Goal: Task Accomplishment & Management: Complete application form

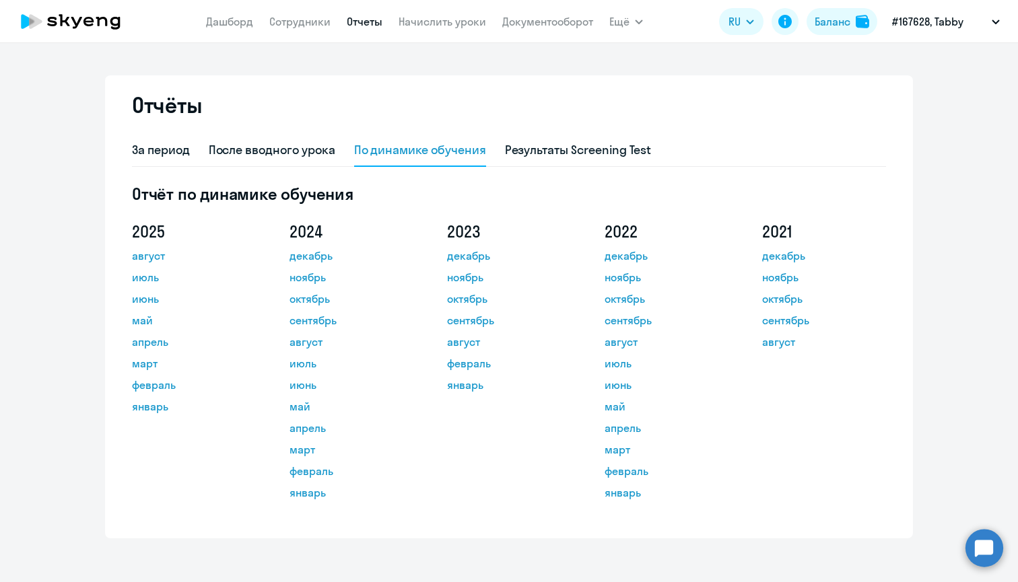
click at [314, 18] on link "Сотрудники" at bounding box center [299, 21] width 61 height 13
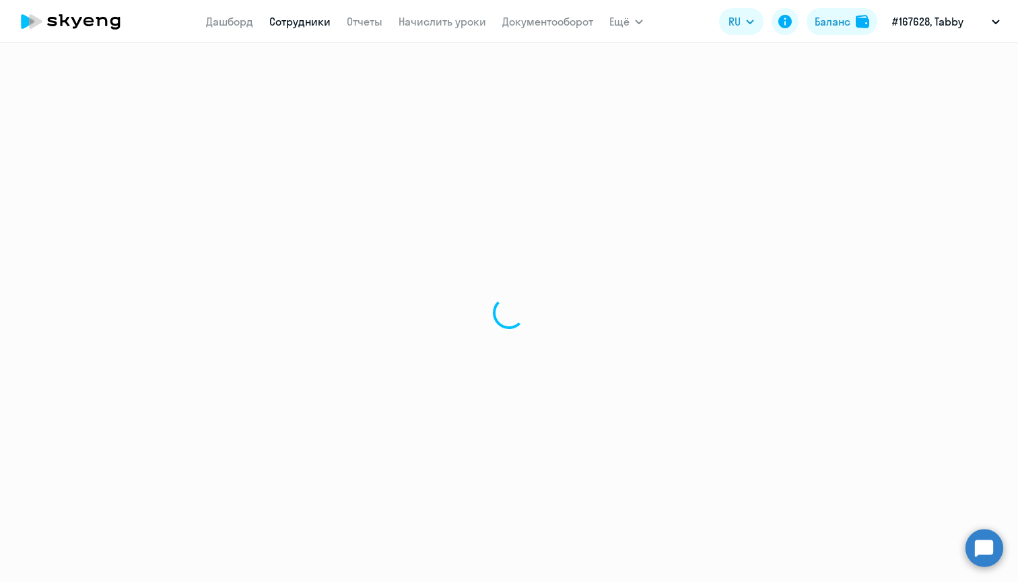
select select "30"
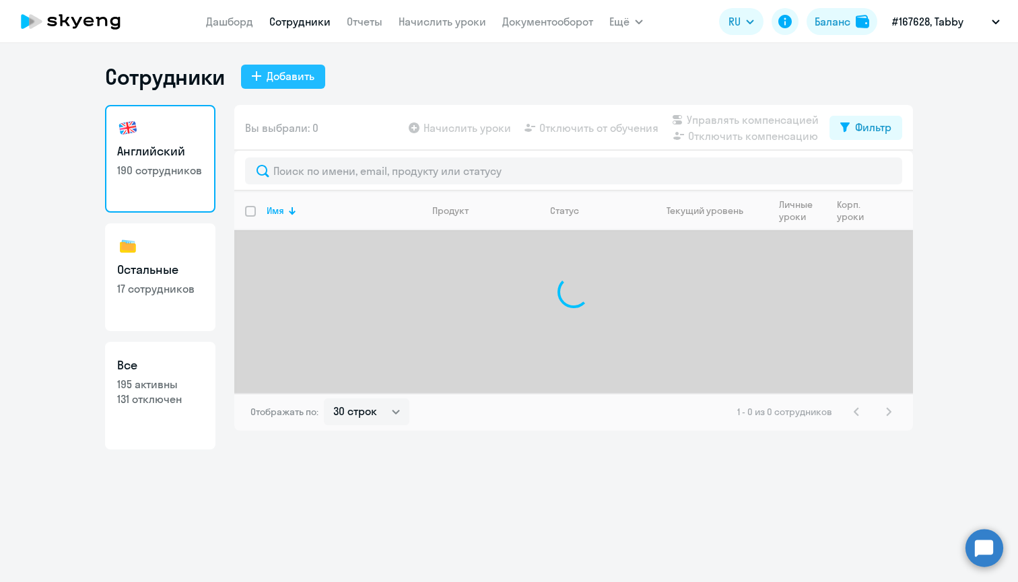
click at [273, 71] on div "Добавить" at bounding box center [291, 76] width 48 height 16
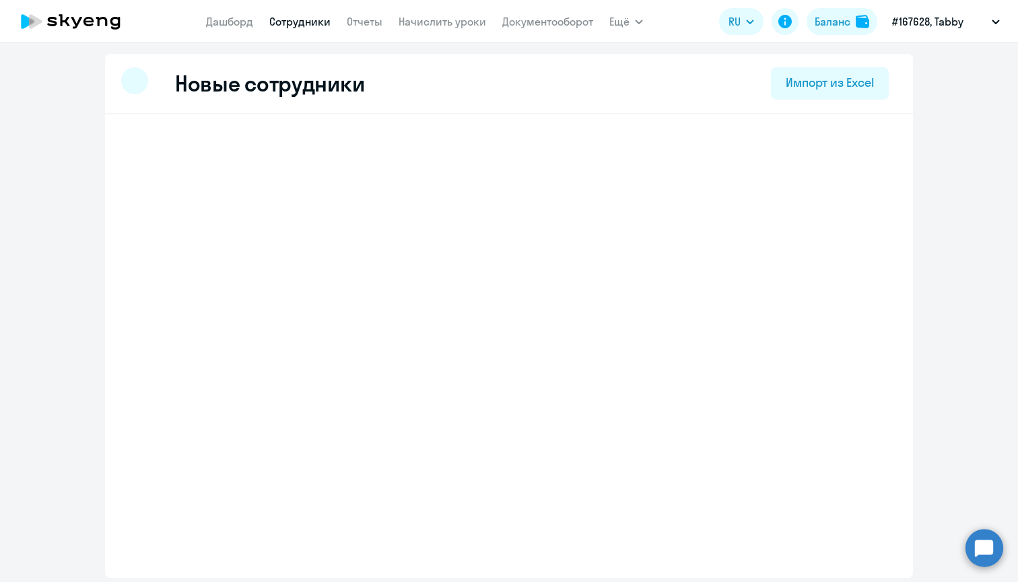
select select "english_adult_not_native_speaker"
select select "3"
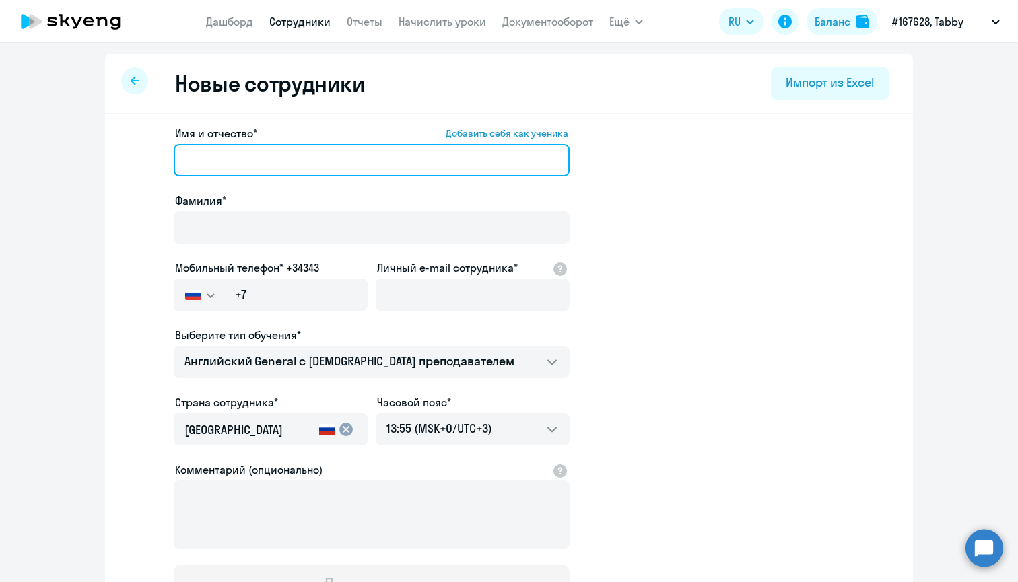
paste input "[PERSON_NAME]"
click at [245, 163] on input "[PERSON_NAME]" at bounding box center [372, 160] width 396 height 32
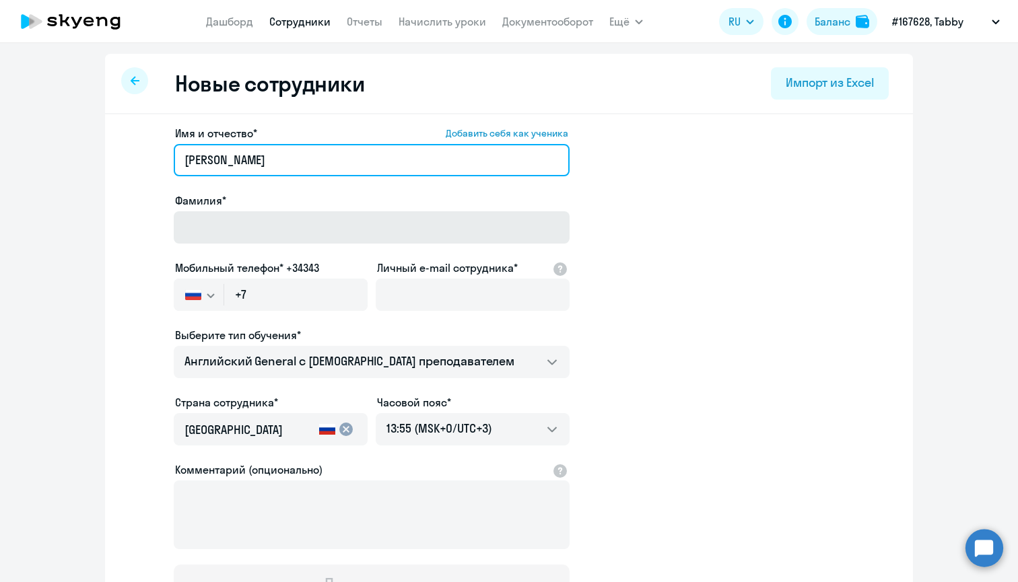
type input "[PERSON_NAME]"
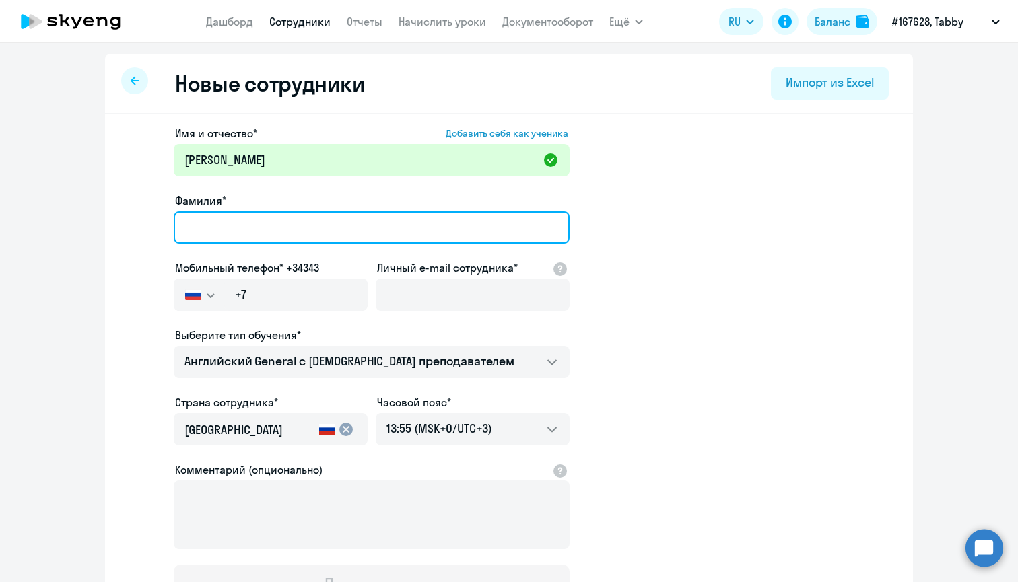
paste input "[PERSON_NAME]"
type input "[PERSON_NAME]"
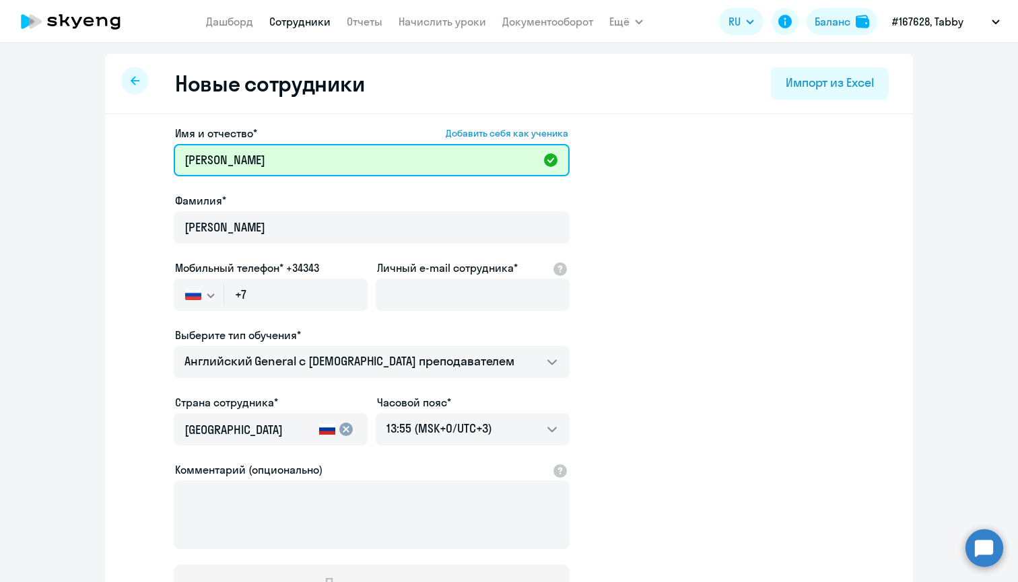
click at [253, 158] on input "[PERSON_NAME]" at bounding box center [372, 160] width 396 height 32
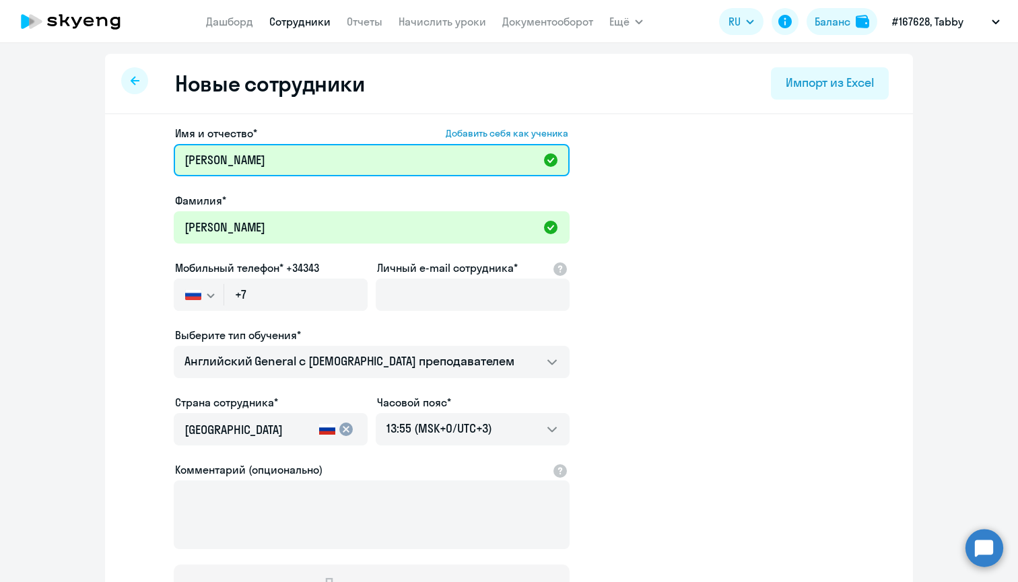
click at [253, 158] on input "[PERSON_NAME]" at bounding box center [372, 160] width 396 height 32
type input "[PERSON_NAME]"
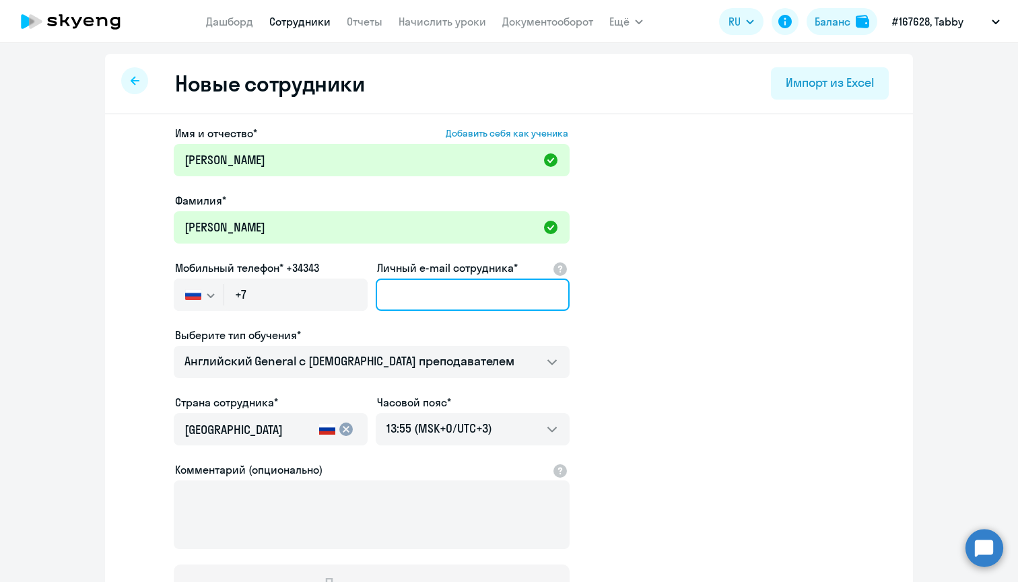
paste input "[PERSON_NAME][EMAIL_ADDRESS][PERSON_NAME]"
type input "[PERSON_NAME][EMAIL_ADDRESS][PERSON_NAME]"
click at [344, 430] on mat-icon "cancel" at bounding box center [346, 430] width 16 height 16
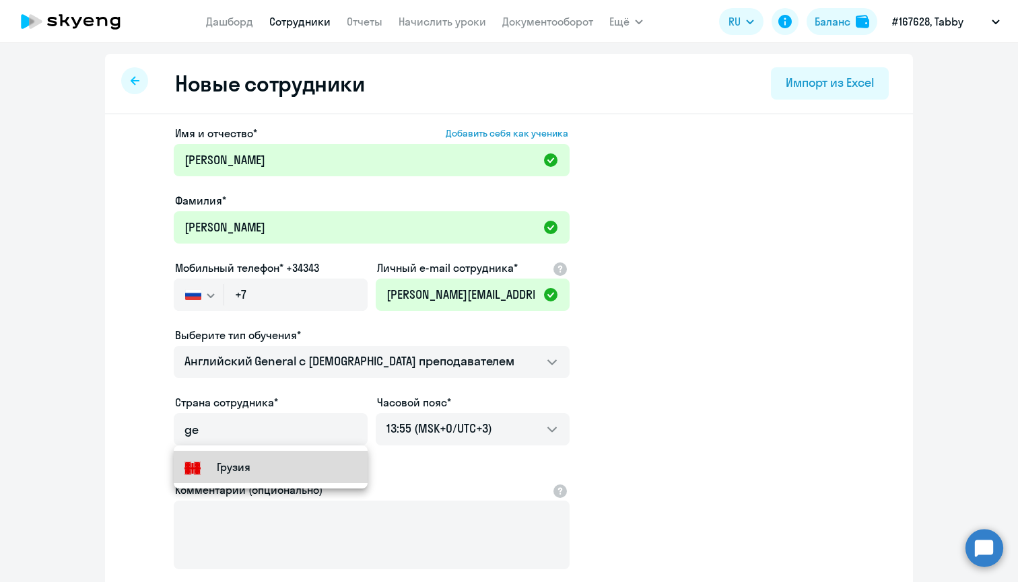
click at [240, 472] on small "Грузия" at bounding box center [234, 467] width 34 height 16
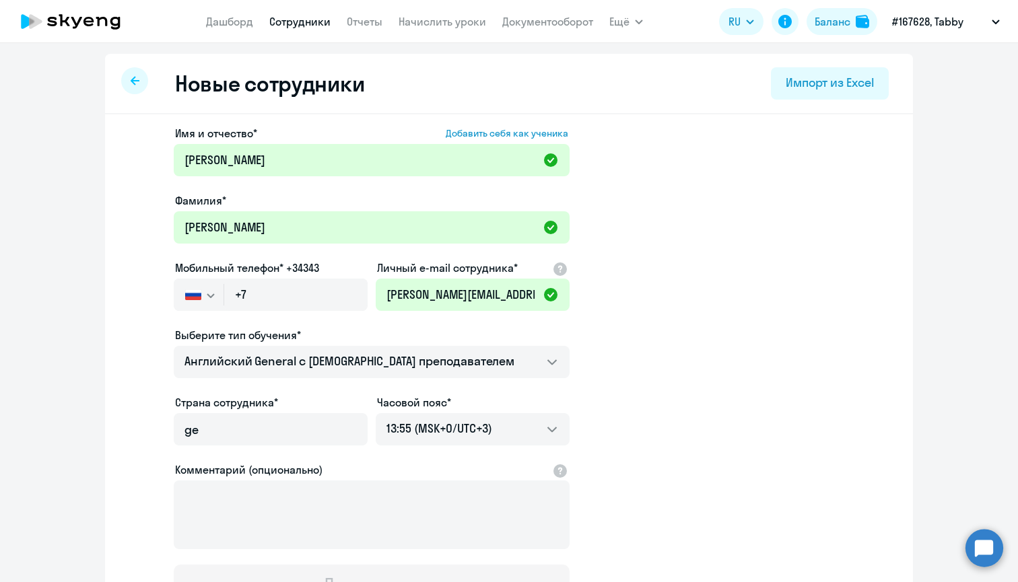
type input "Грузия"
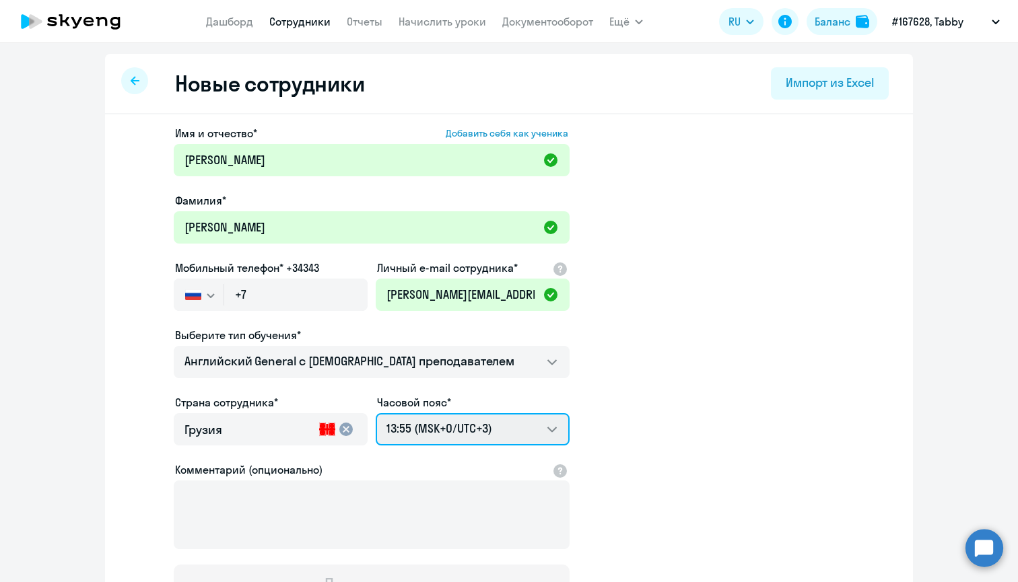
select select "4"
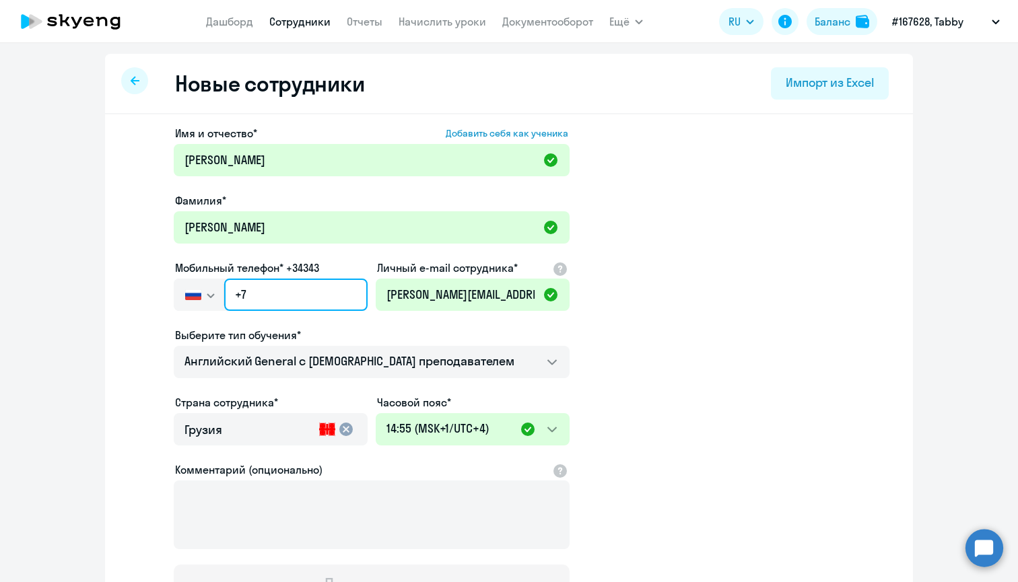
click at [283, 299] on input "+7" at bounding box center [295, 295] width 143 height 32
paste input "995 (511) 541-504"
type input "+995 (511) 541-504"
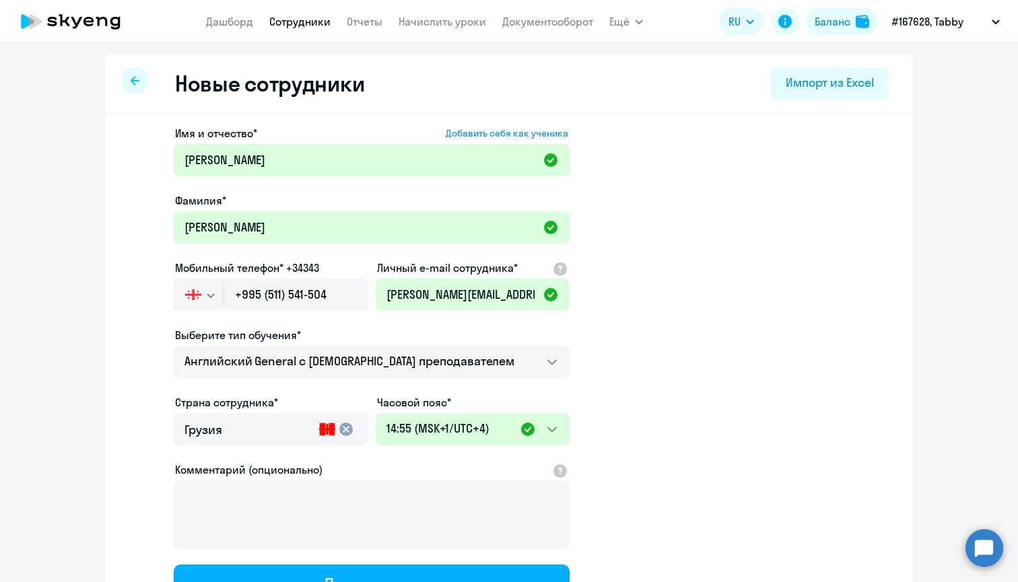
click at [94, 411] on ng-component "Новые сотрудники Импорт из Excel Имя и отчество* Добавить себя как ученика [PER…" at bounding box center [509, 380] width 1018 height 652
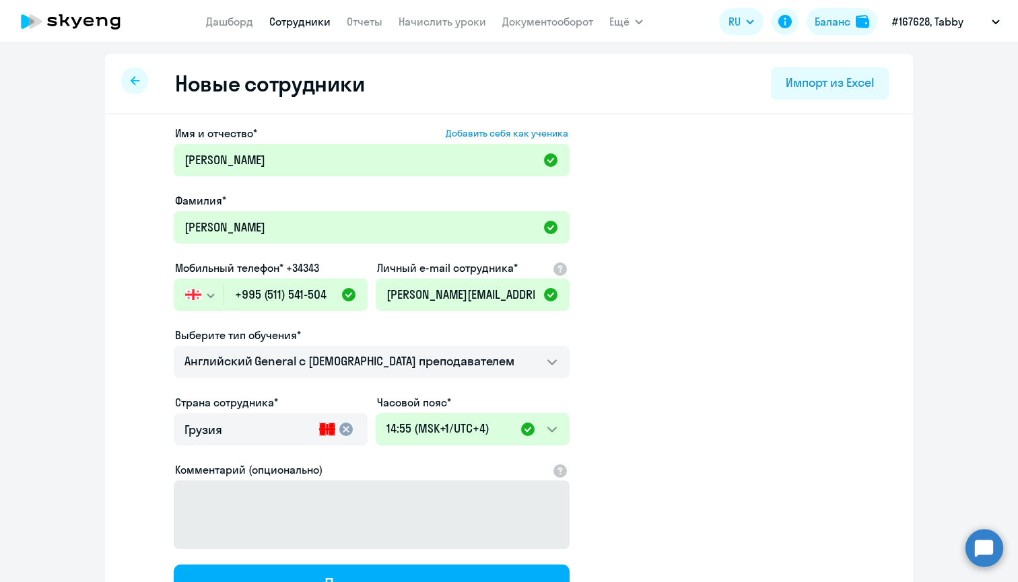
scroll to position [123, 0]
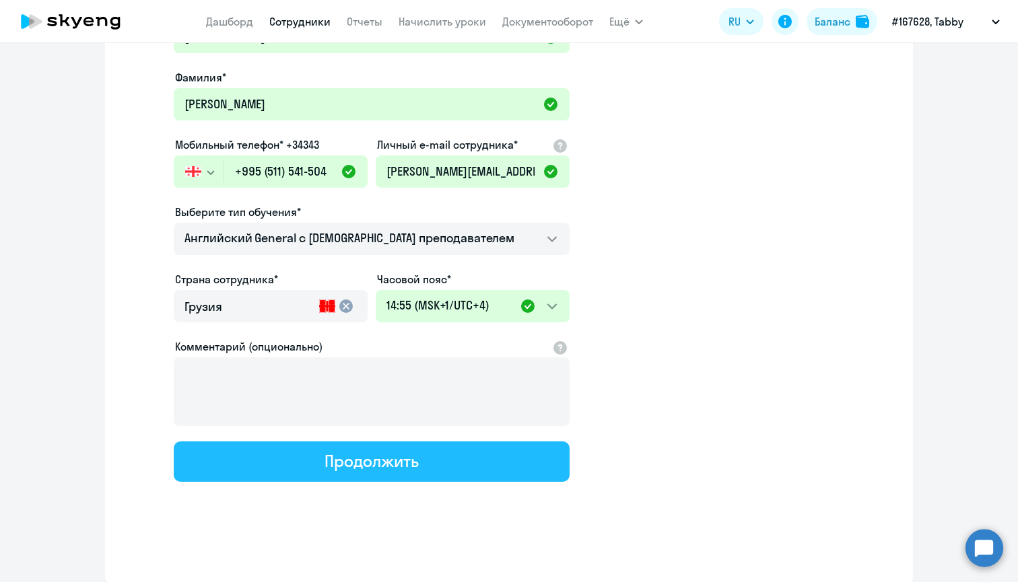
click at [311, 459] on button "Продолжить" at bounding box center [372, 462] width 396 height 40
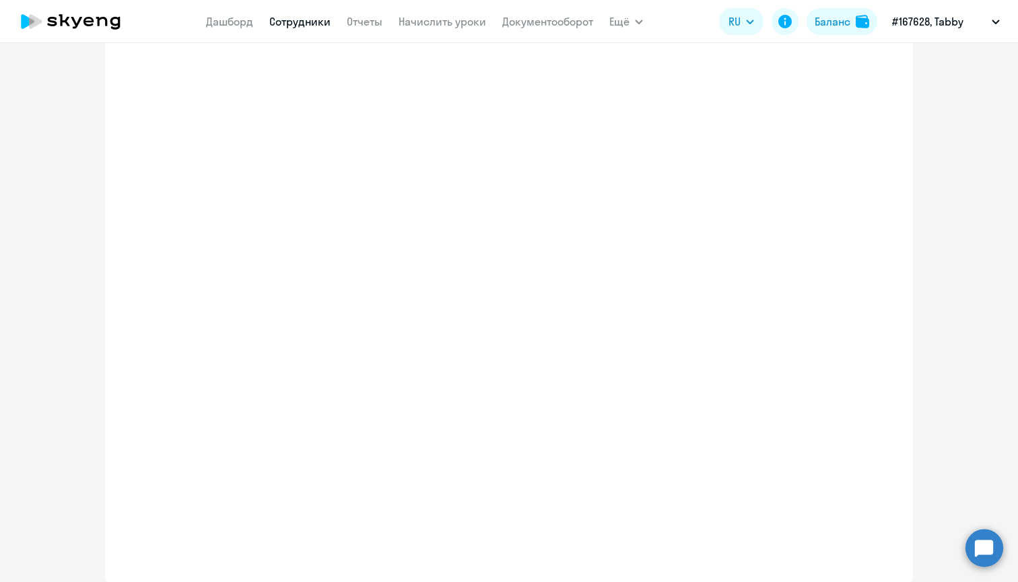
select select "english_adult_not_native_speaker"
select select "4"
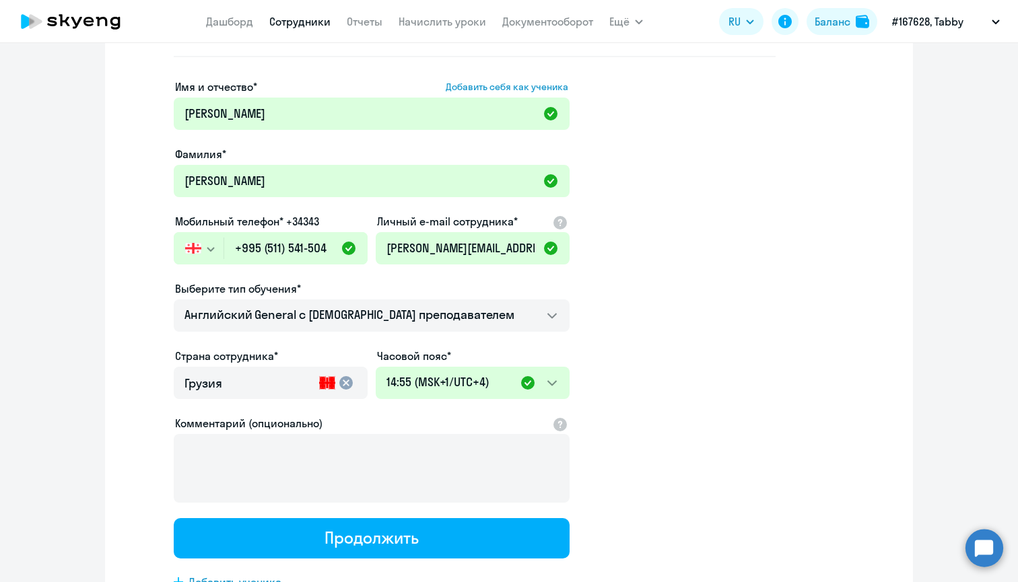
scroll to position [0, 0]
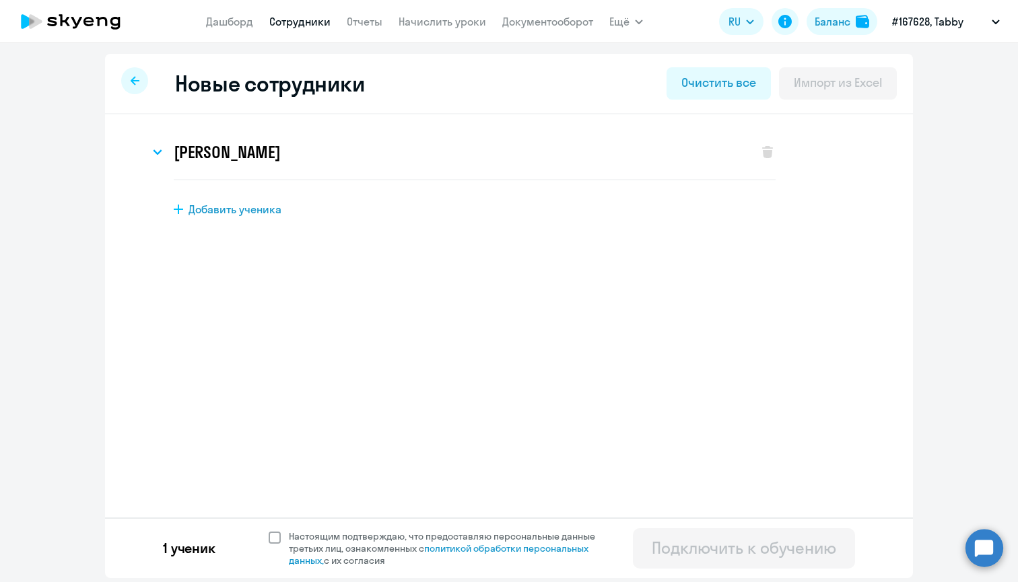
click at [276, 537] on span at bounding box center [275, 538] width 12 height 12
click at [269, 531] on input "Настоящим подтверждаю, что предоставляю персональные данные третьих лиц, ознако…" at bounding box center [268, 530] width 1 height 1
checkbox input "true"
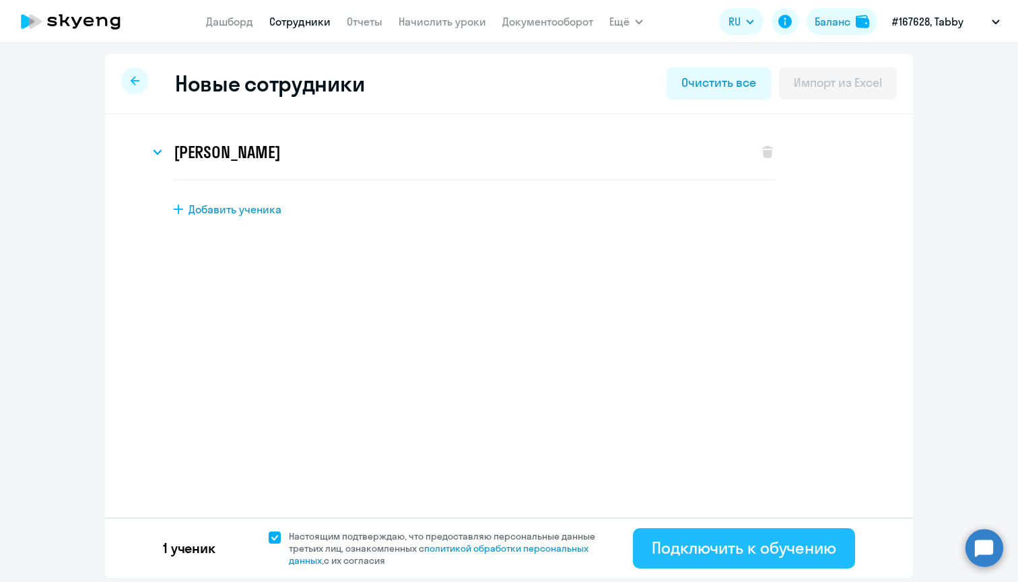
click at [702, 551] on div "Подключить к обучению" at bounding box center [744, 548] width 184 height 22
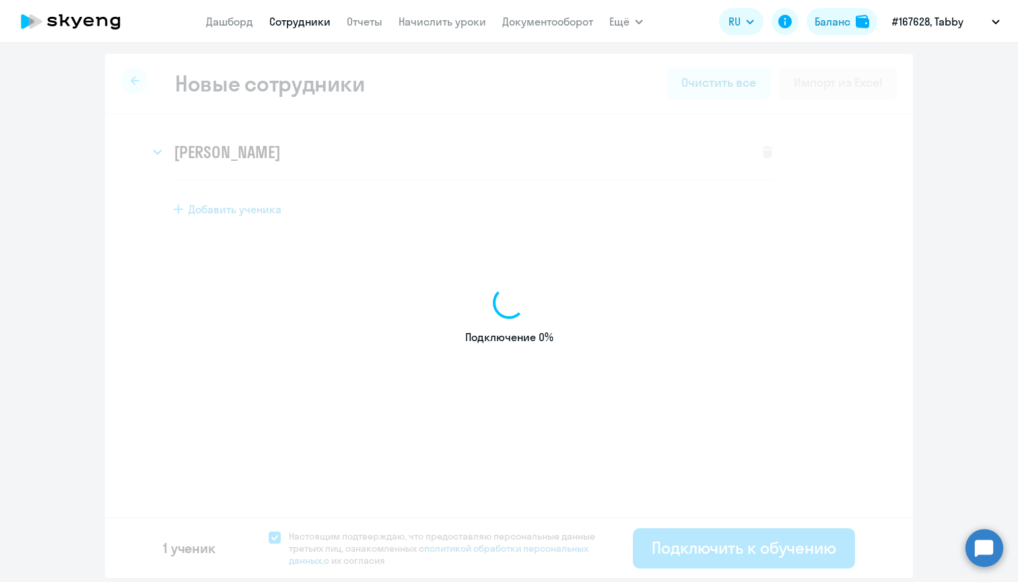
select select "english_adult_not_native_speaker"
select select "4"
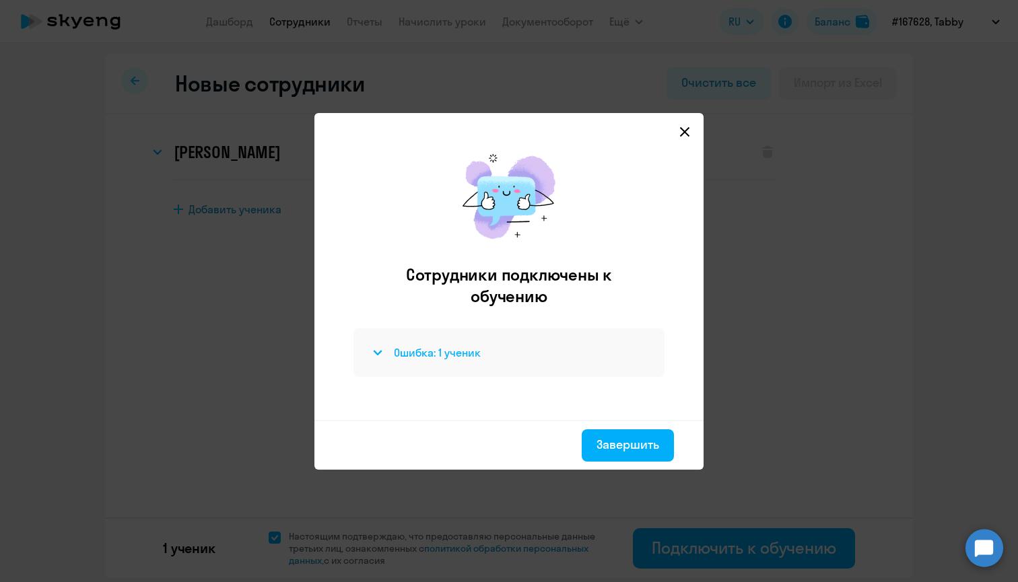
click at [382, 354] on svg-icon at bounding box center [378, 353] width 16 height 16
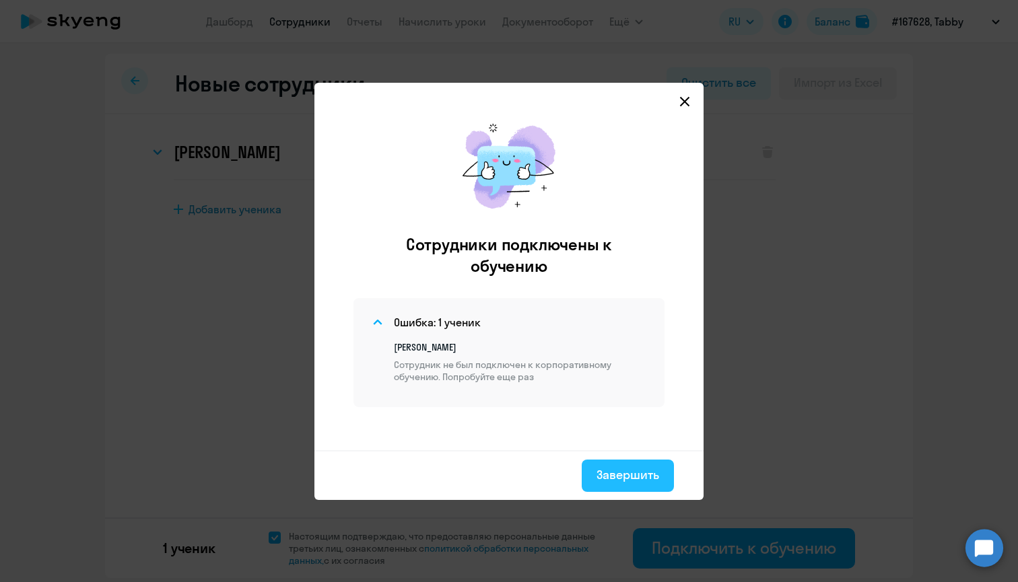
click at [640, 474] on div "Завершить" at bounding box center [628, 476] width 63 height 18
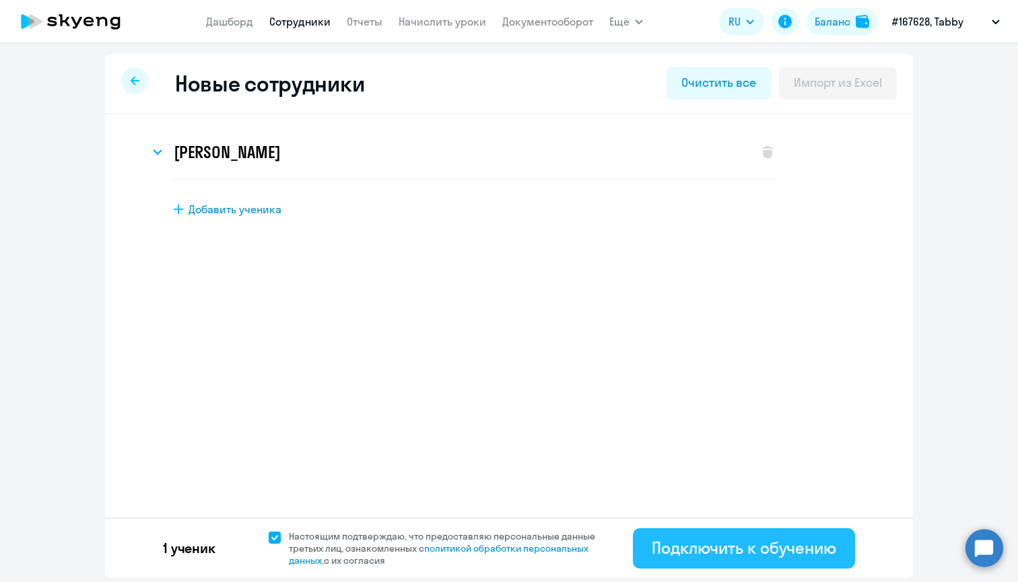
click at [770, 537] on div "Подключить к обучению" at bounding box center [744, 548] width 184 height 22
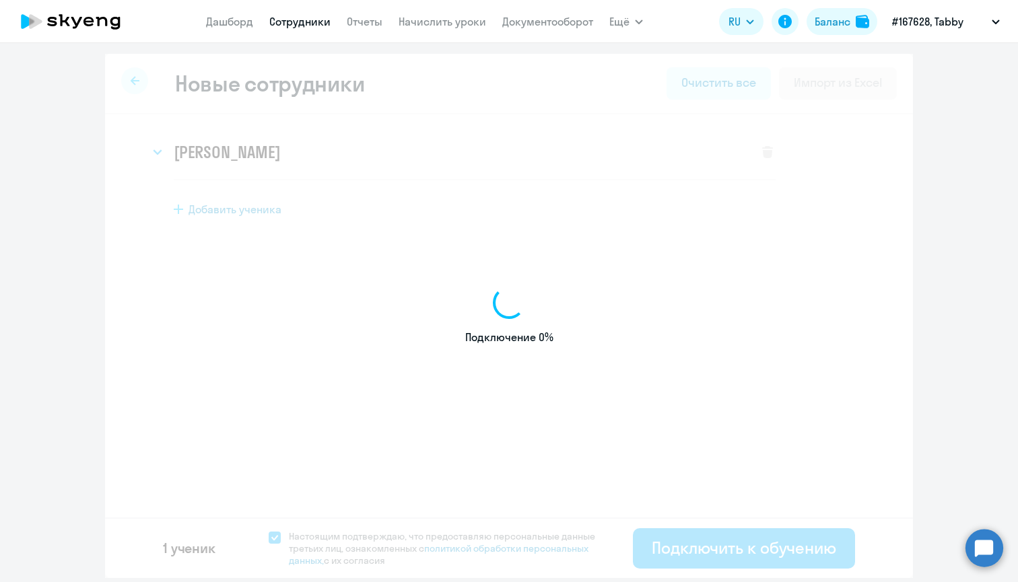
select select "english_adult_not_native_speaker"
select select "4"
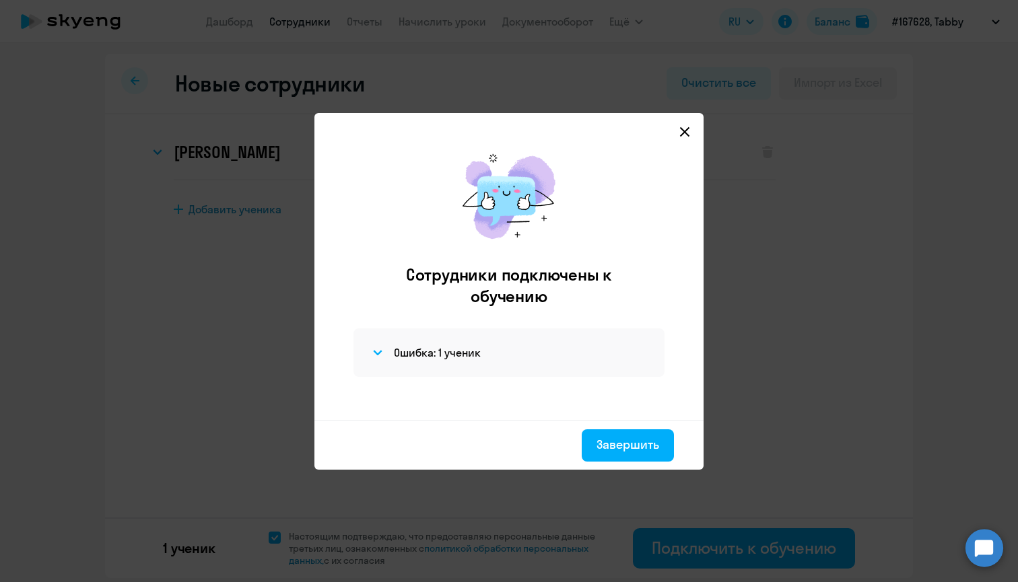
click at [370, 361] on div "Ошибка: 1 ученик" at bounding box center [509, 353] width 311 height 48
click at [374, 352] on icon at bounding box center [377, 352] width 9 height 5
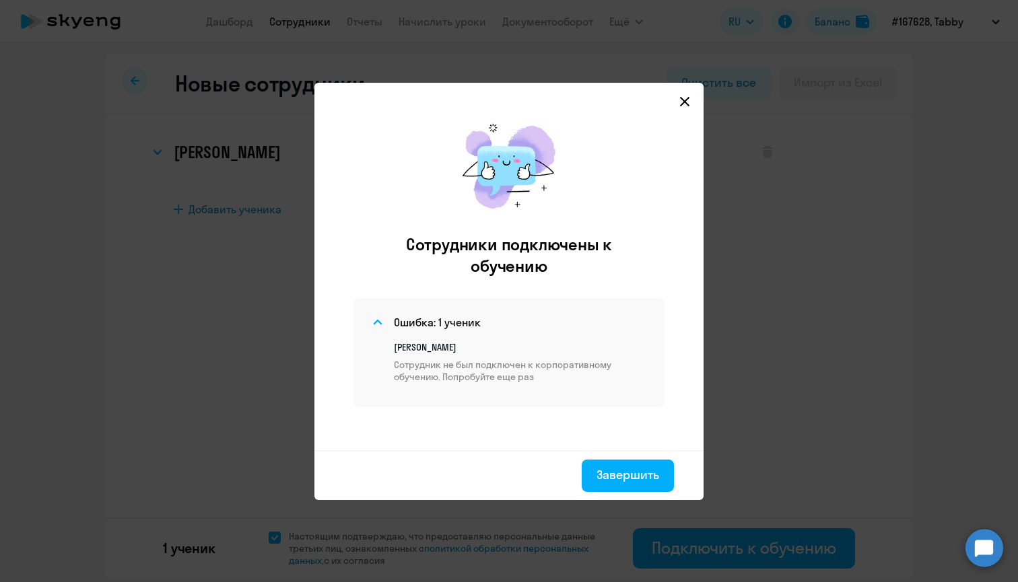
click at [686, 104] on icon at bounding box center [684, 101] width 11 height 11
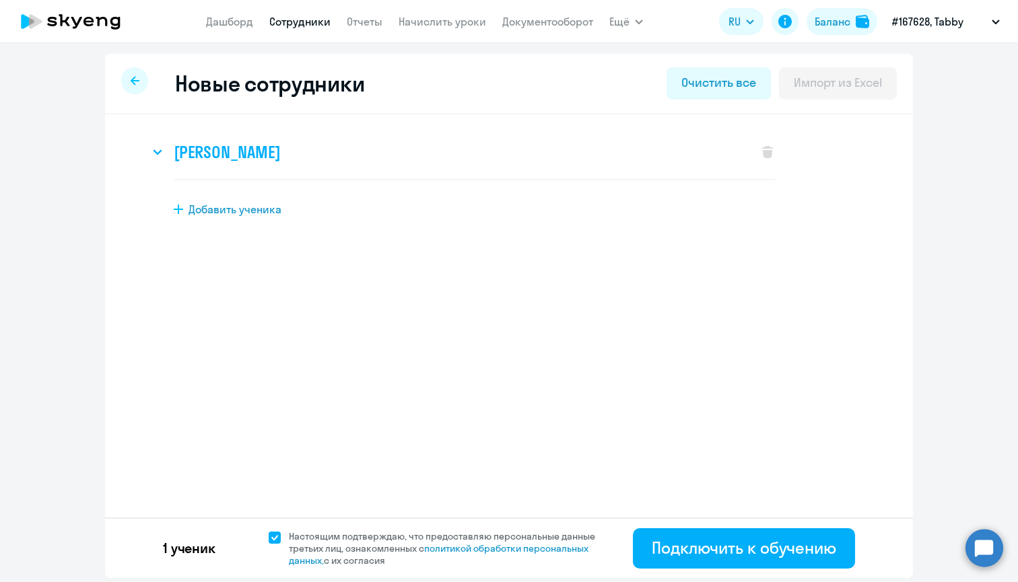
click at [156, 154] on icon at bounding box center [157, 151] width 9 height 5
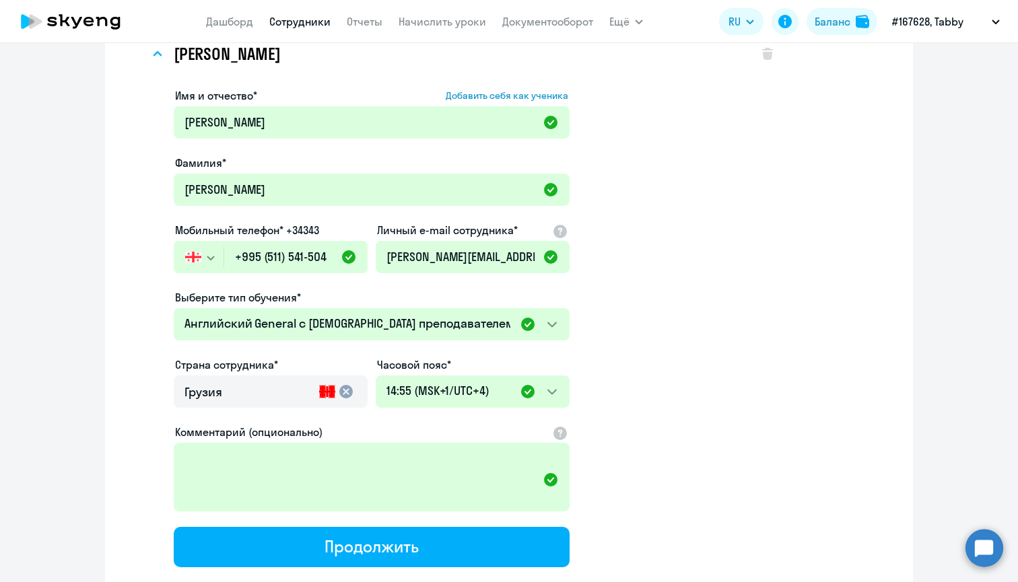
scroll to position [227, 0]
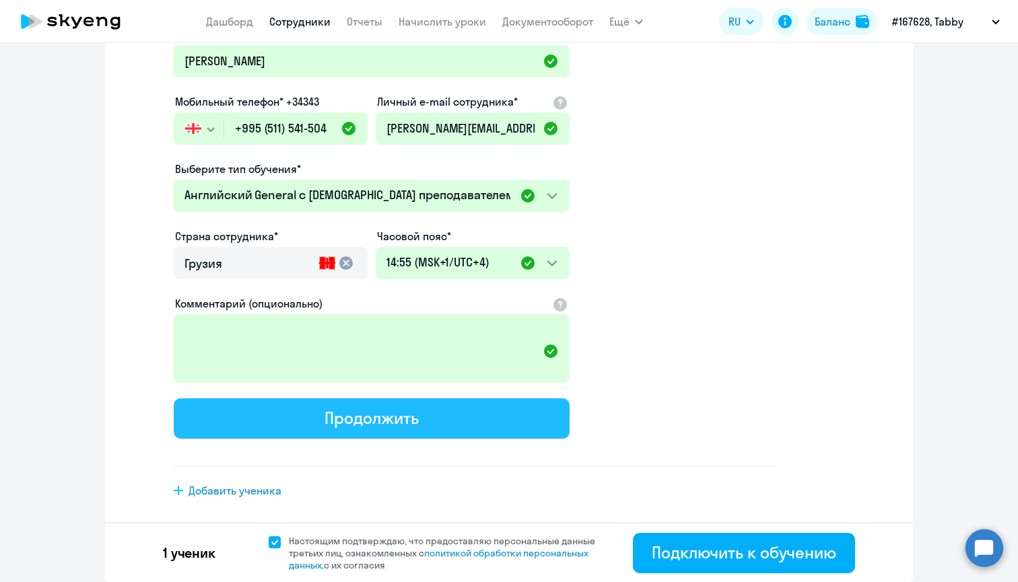
click at [417, 424] on button "Продолжить" at bounding box center [372, 419] width 396 height 40
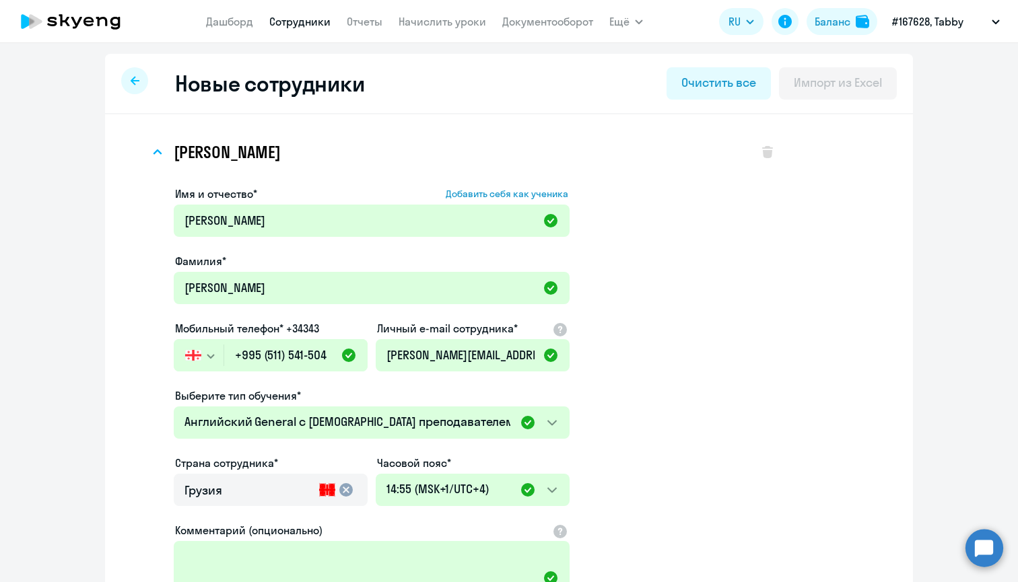
select select "english_adult_not_native_speaker"
select select "4"
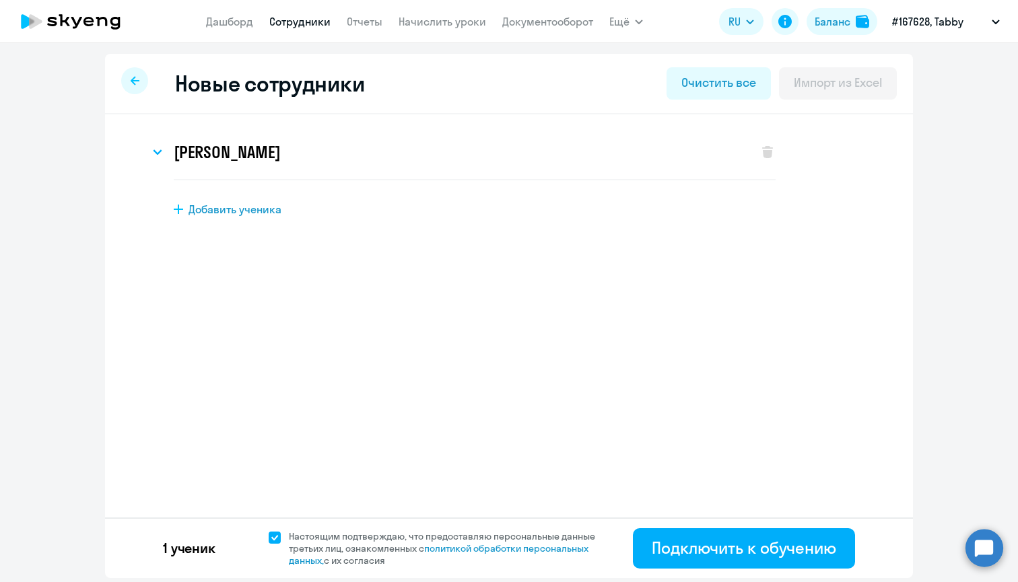
click at [269, 534] on span at bounding box center [275, 538] width 12 height 12
click at [268, 531] on input "Настоящим подтверждаю, что предоставляю персональные данные третьих лиц, ознако…" at bounding box center [268, 530] width 1 height 1
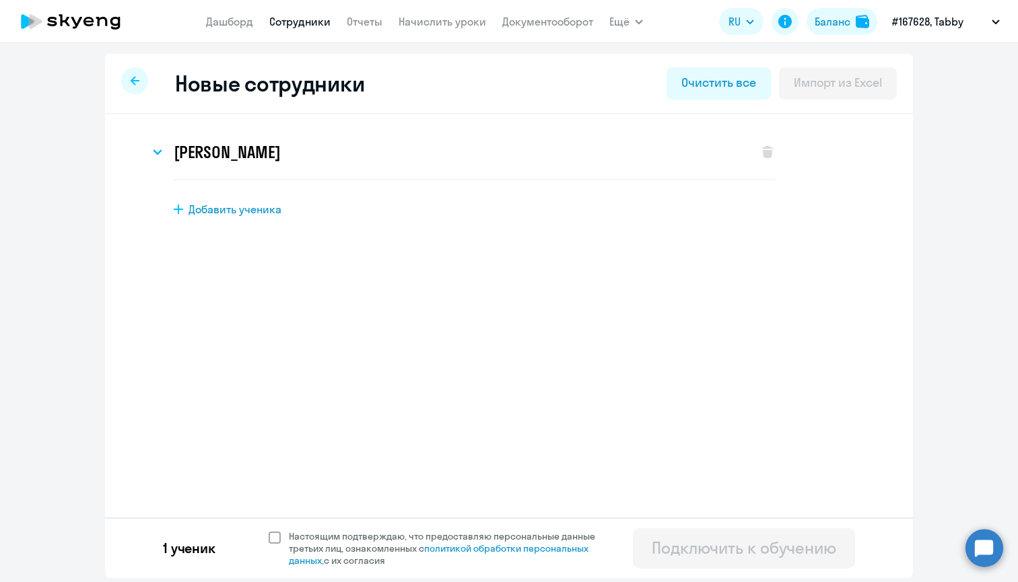
click at [269, 534] on span at bounding box center [275, 538] width 12 height 12
click at [268, 531] on input "Настоящим подтверждаю, что предоставляю персональные данные третьих лиц, ознако…" at bounding box center [268, 530] width 1 height 1
checkbox input "true"
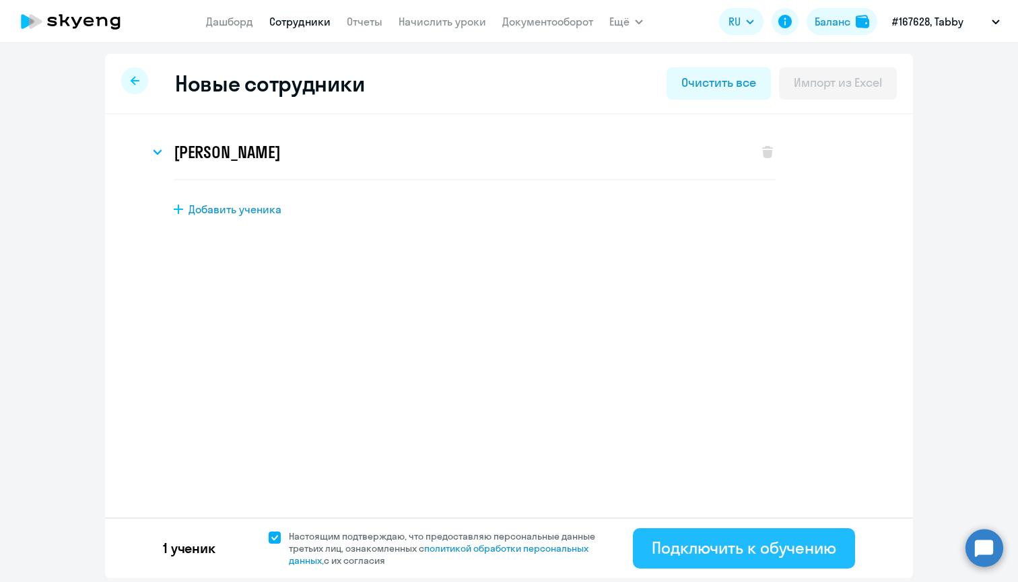
click at [663, 548] on div "Подключить к обучению" at bounding box center [744, 548] width 184 height 22
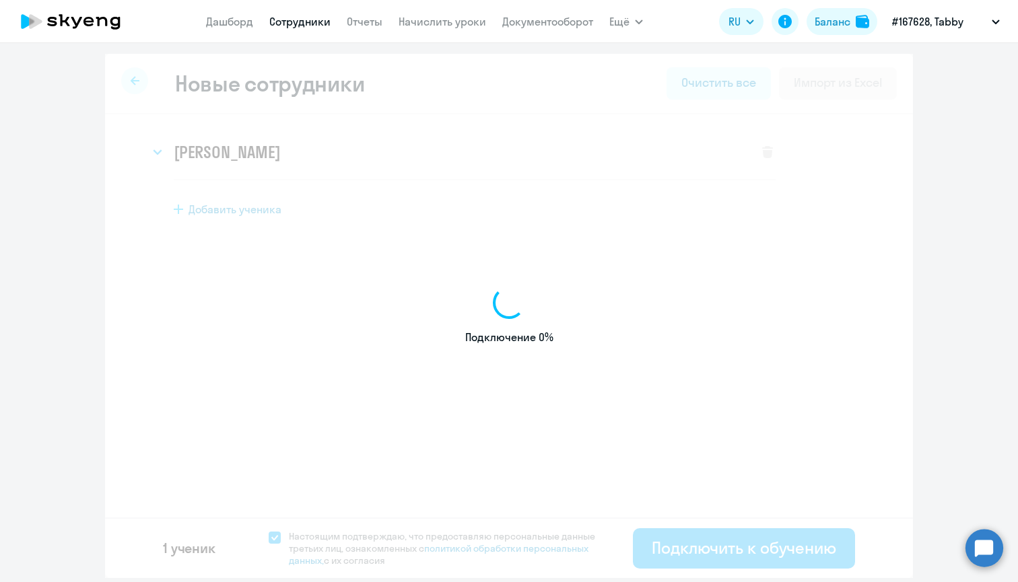
select select "english_adult_not_native_speaker"
select select "4"
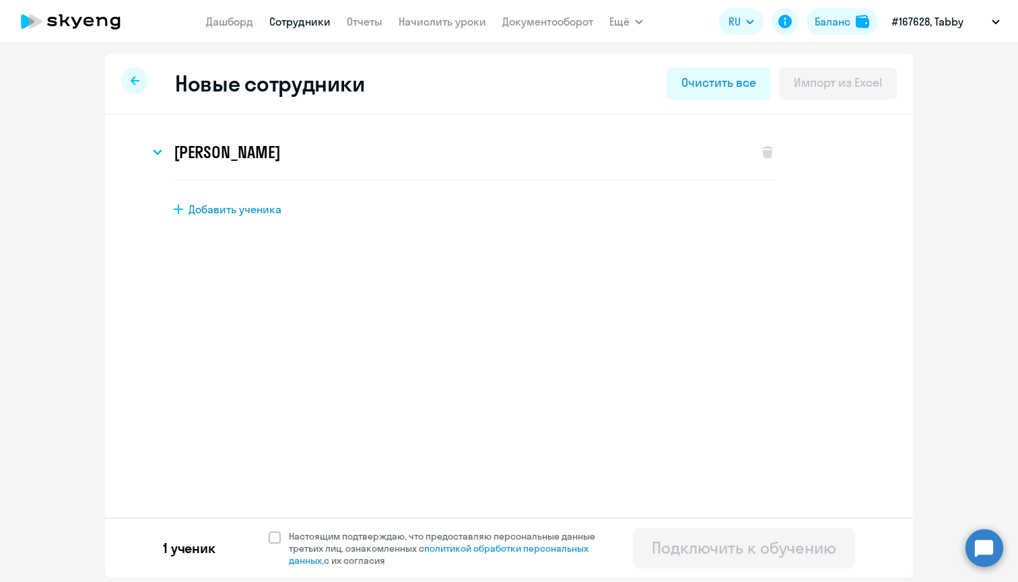
select select "english_adult_not_native_speaker"
select select "4"
click at [274, 538] on span at bounding box center [275, 538] width 12 height 12
click at [269, 531] on input "Настоящим подтверждаю, что предоставляю персональные данные третьих лиц, ознако…" at bounding box center [268, 530] width 1 height 1
checkbox input "true"
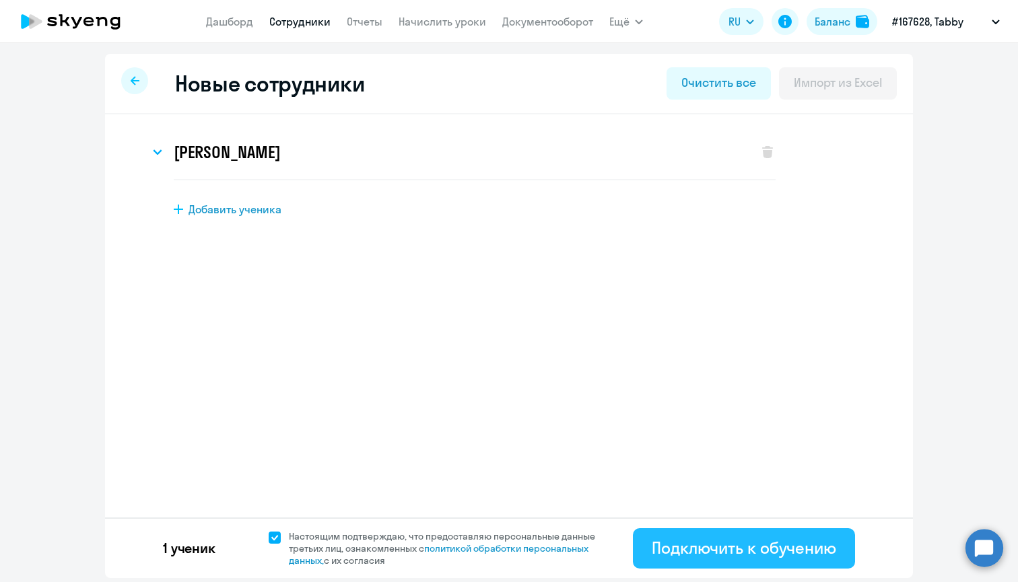
click at [682, 542] on div "Подключить к обучению" at bounding box center [744, 548] width 184 height 22
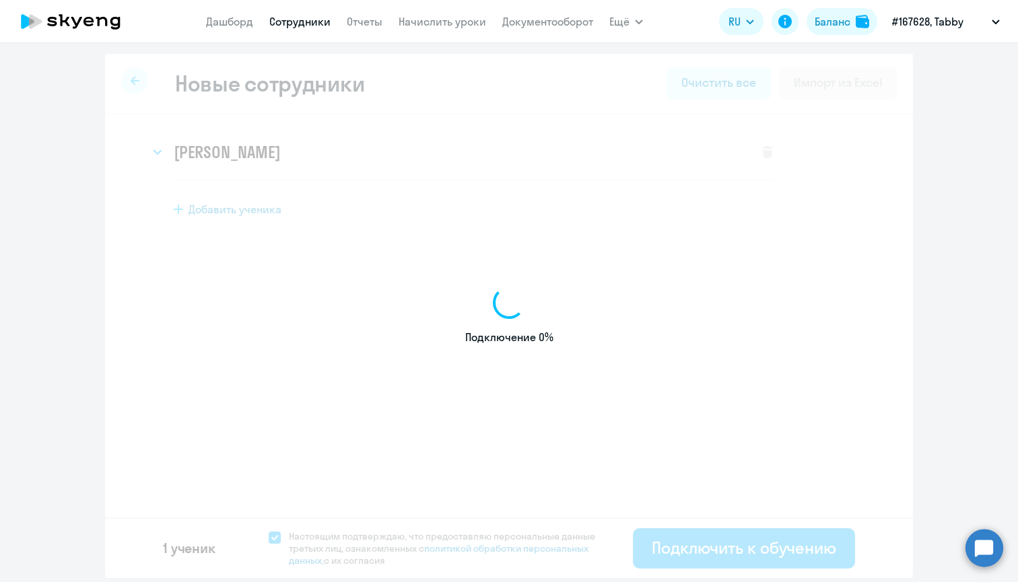
select select "english_adult_not_native_speaker"
select select "4"
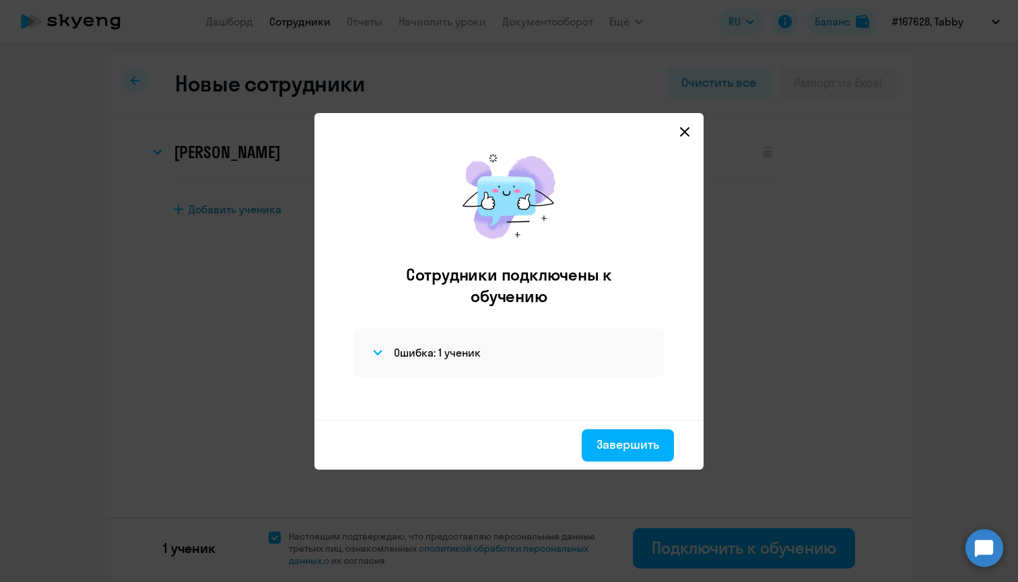
click at [685, 127] on icon at bounding box center [684, 132] width 11 height 11
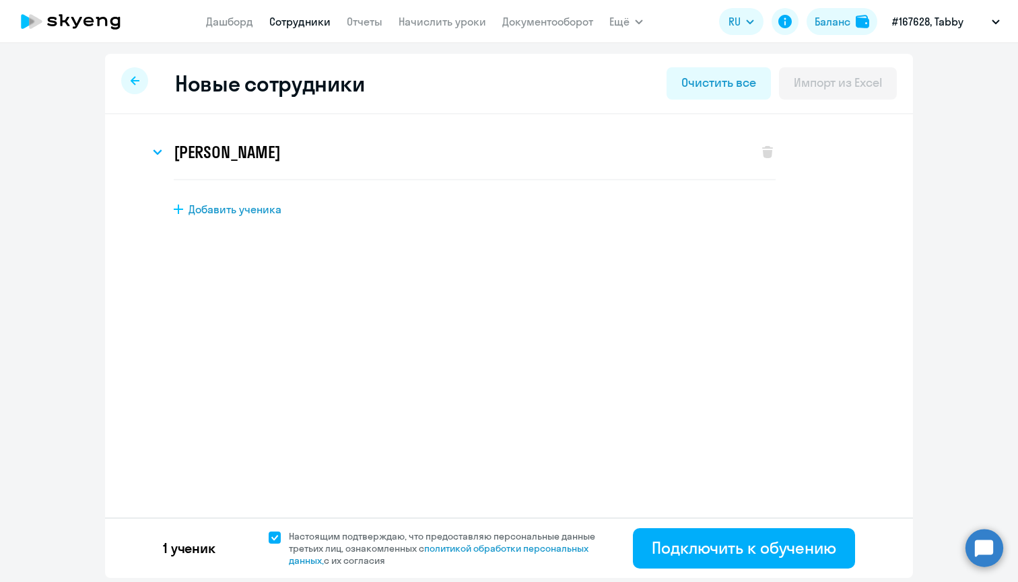
click at [995, 540] on circle at bounding box center [985, 548] width 38 height 38
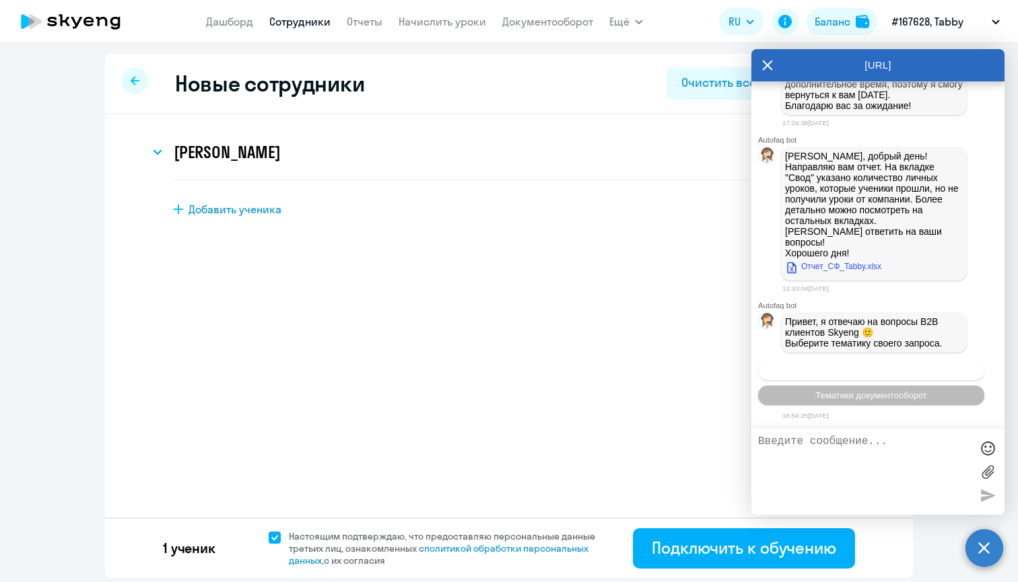
scroll to position [22756, 0]
click at [898, 399] on div "Операционное сопровождение Тематики документооборот" at bounding box center [877, 383] width 253 height 55
click at [899, 376] on span "Операционное сопровождение" at bounding box center [871, 371] width 127 height 10
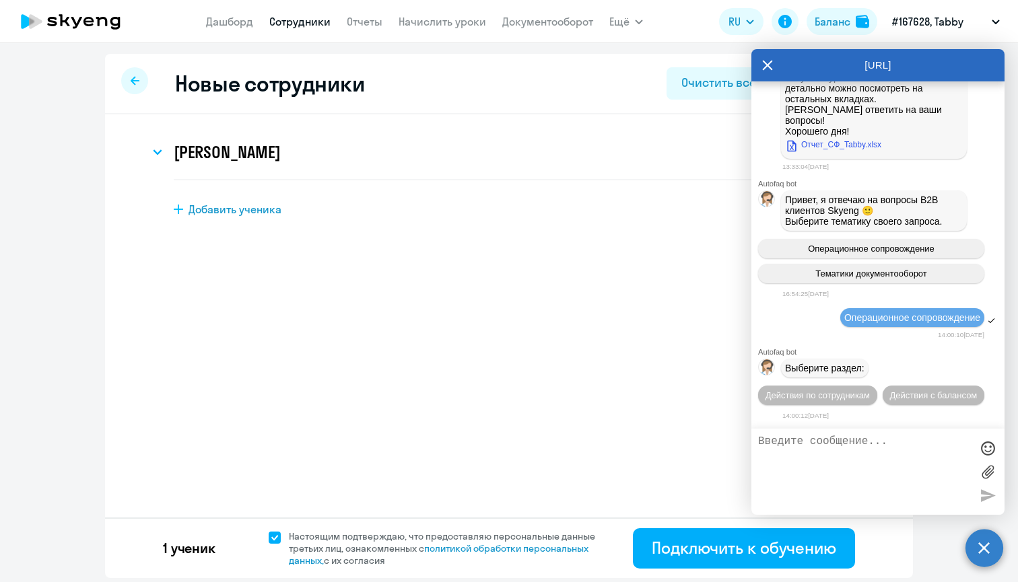
scroll to position [22921, 0]
click at [870, 391] on span "Действия по сотрудникам" at bounding box center [818, 396] width 104 height 10
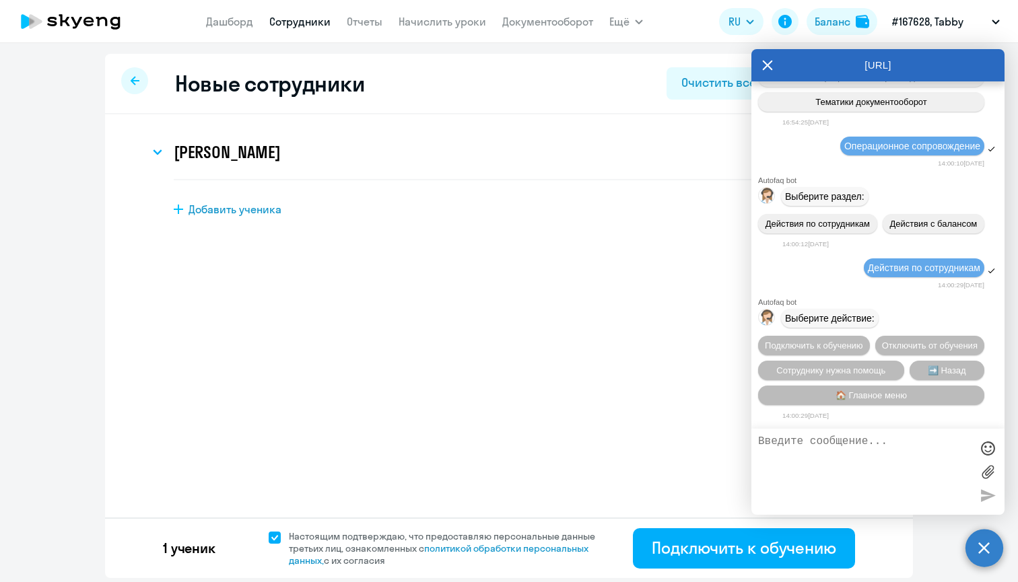
scroll to position [23122, 0]
click at [842, 341] on span "Подключить к обучению" at bounding box center [814, 346] width 98 height 10
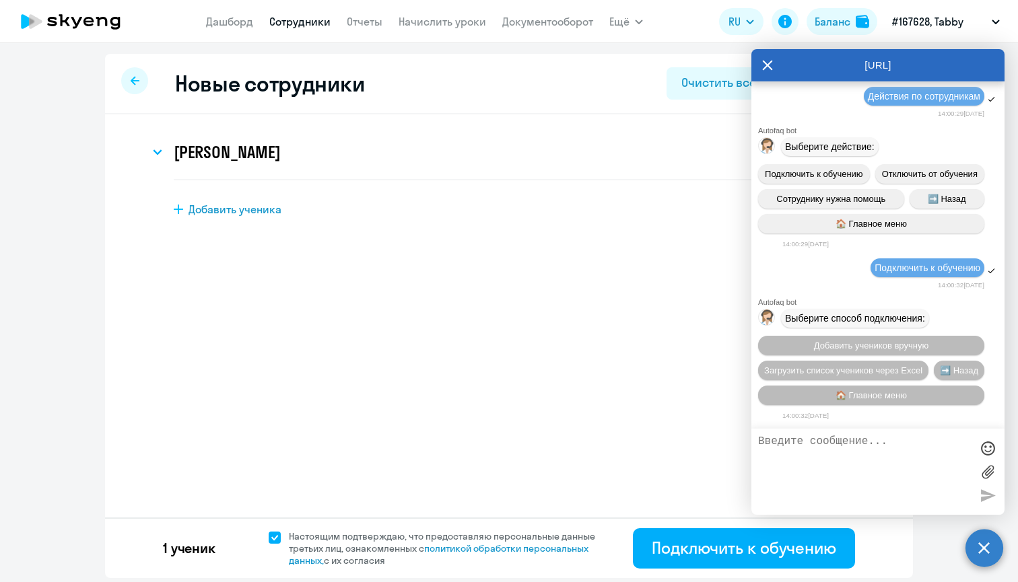
scroll to position [23299, 0]
click at [867, 341] on span "Добавить учеников вручную" at bounding box center [871, 346] width 114 height 10
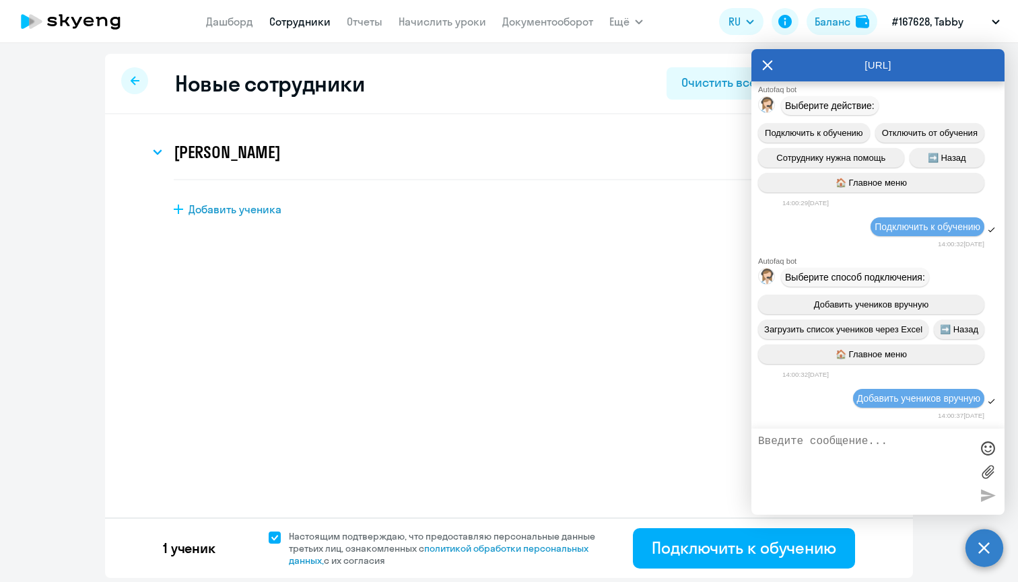
scroll to position [23982, 0]
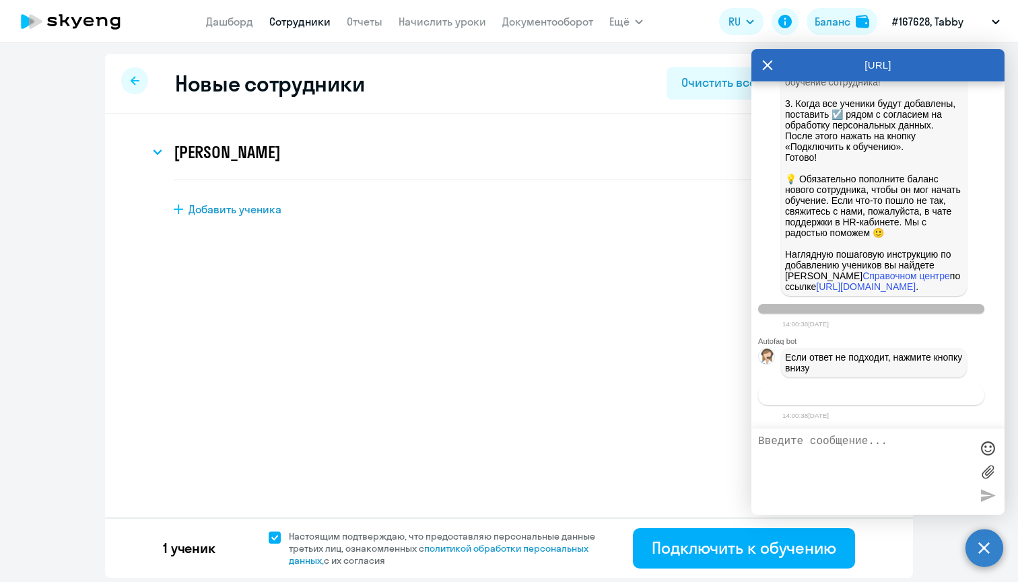
click at [873, 394] on span "Связаться с менеджером" at bounding box center [870, 396] width 103 height 10
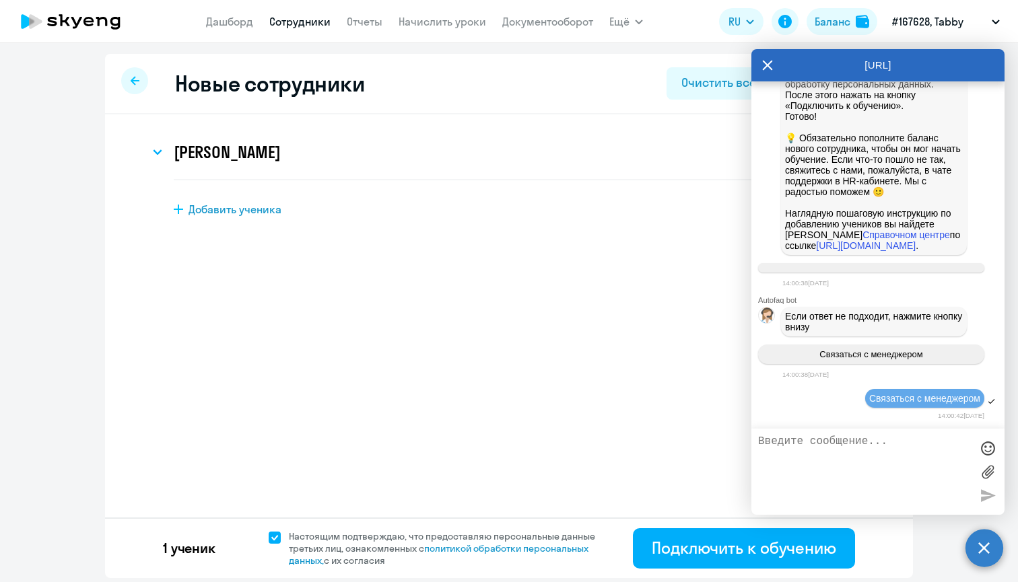
scroll to position [24023, 0]
click at [830, 462] on textarea at bounding box center [864, 472] width 213 height 73
click at [842, 438] on textarea at bounding box center [864, 472] width 213 height 73
type textarea "l"
type textarea "Добрый день! я хочу подключить сотрудника к обучению, но система выдает ошибку"
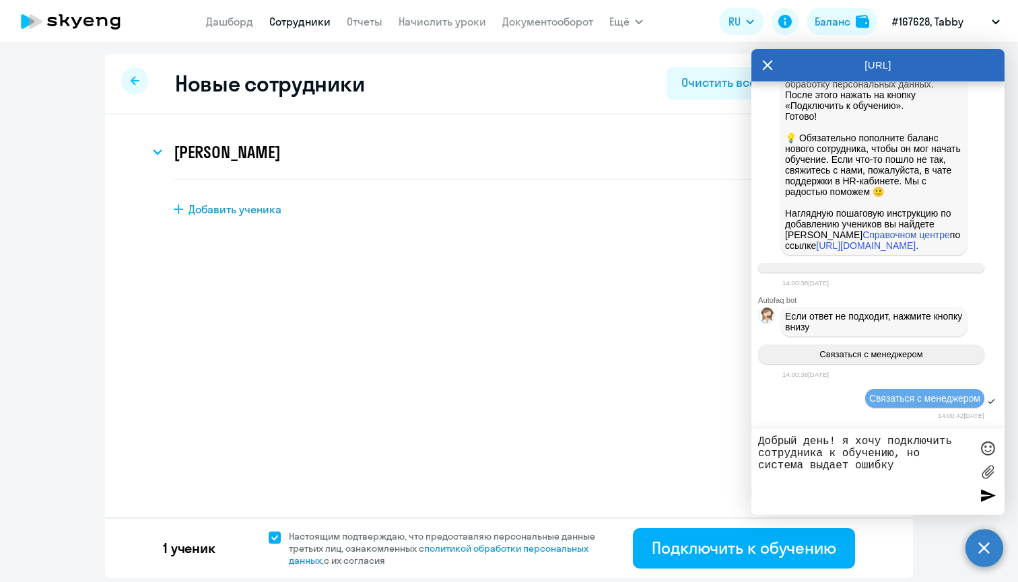
click at [990, 461] on div at bounding box center [988, 472] width 20 height 73
click at [988, 468] on label at bounding box center [988, 472] width 20 height 20
click at [0, 0] on input "file" at bounding box center [0, 0] width 0 height 0
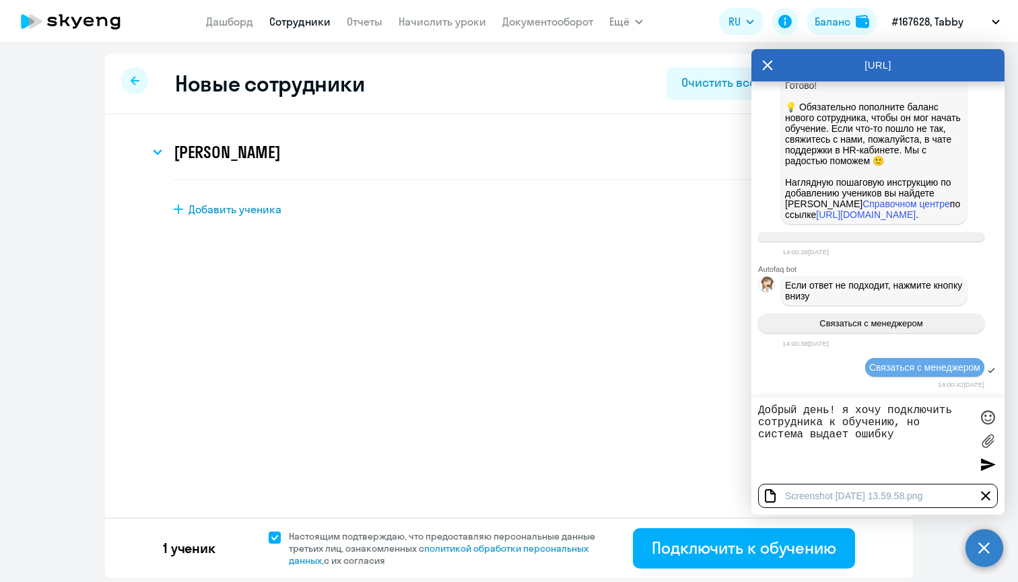
click at [979, 467] on div at bounding box center [988, 465] width 20 height 20
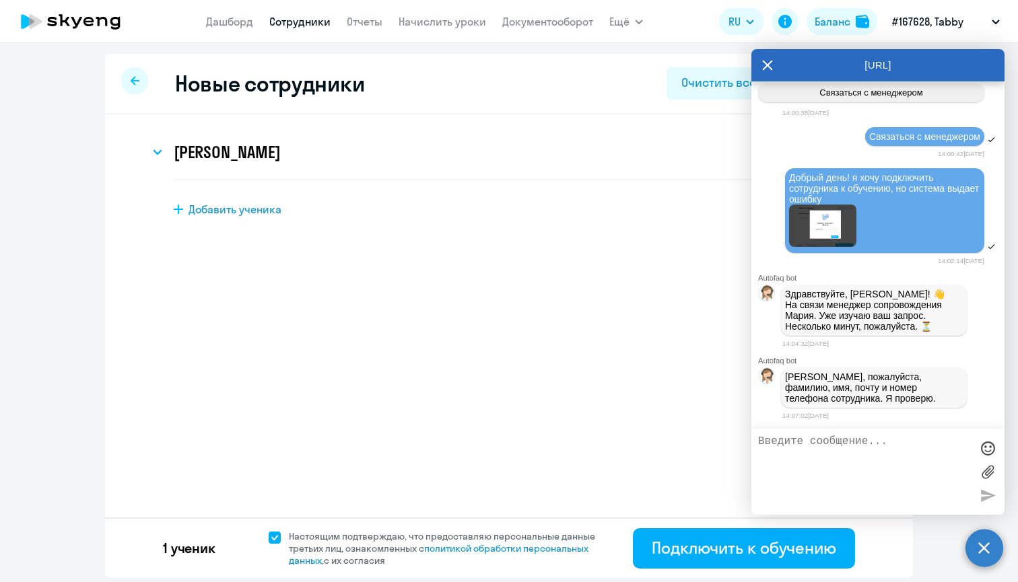
scroll to position [24296, 0]
click at [244, 150] on h3 "[PERSON_NAME]" at bounding box center [227, 152] width 106 height 22
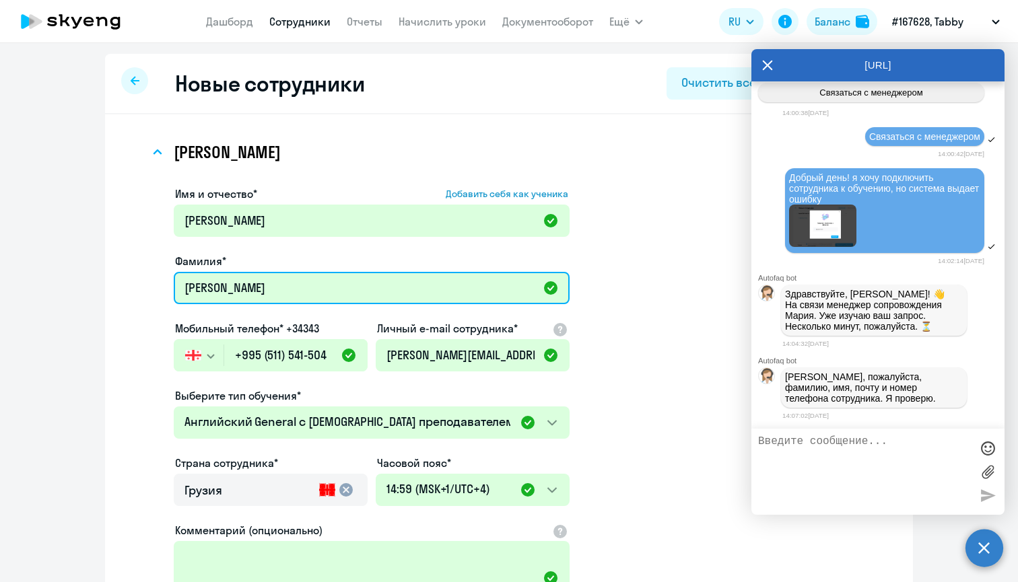
drag, startPoint x: 242, startPoint y: 288, endPoint x: 79, endPoint y: 283, distance: 162.3
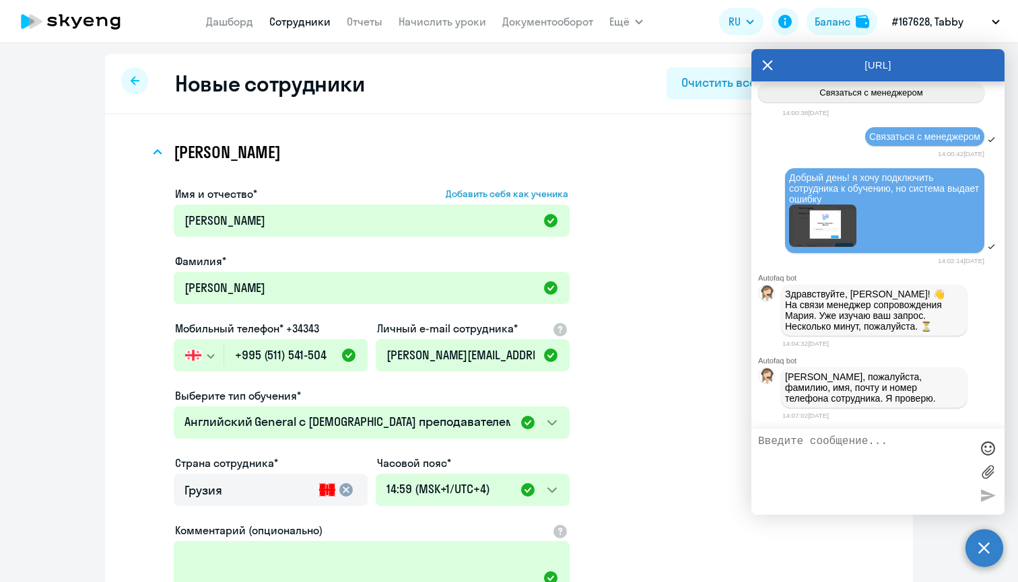
click at [825, 455] on textarea at bounding box center [864, 472] width 213 height 73
paste textarea "[PERSON_NAME]"
drag, startPoint x: 325, startPoint y: 356, endPoint x: 176, endPoint y: 351, distance: 148.9
click at [176, 351] on div "Россия +7 Казахстан +7 Украина +380 Беларусь (Белоруссия) +375 Австралия +61 Ав…" at bounding box center [271, 355] width 194 height 32
click at [872, 446] on textarea "Tikhomirov Leonid" at bounding box center [864, 472] width 213 height 73
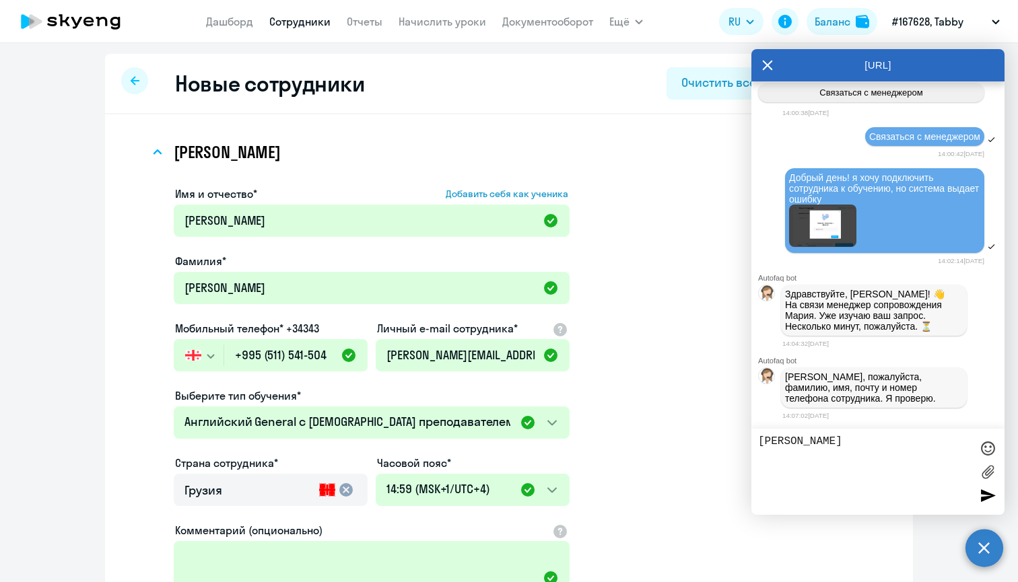
paste textarea "+995 (511) 541-504"
click at [770, 486] on textarea "Tikhomirov Leonid +995 (511) 541-504" at bounding box center [864, 472] width 213 height 73
paste textarea "[PERSON_NAME][EMAIL_ADDRESS][PERSON_NAME]"
type textarea "Tikhomirov Leonid +995 (511) 541-504 leonid.tikhomirov@tabby.ai"
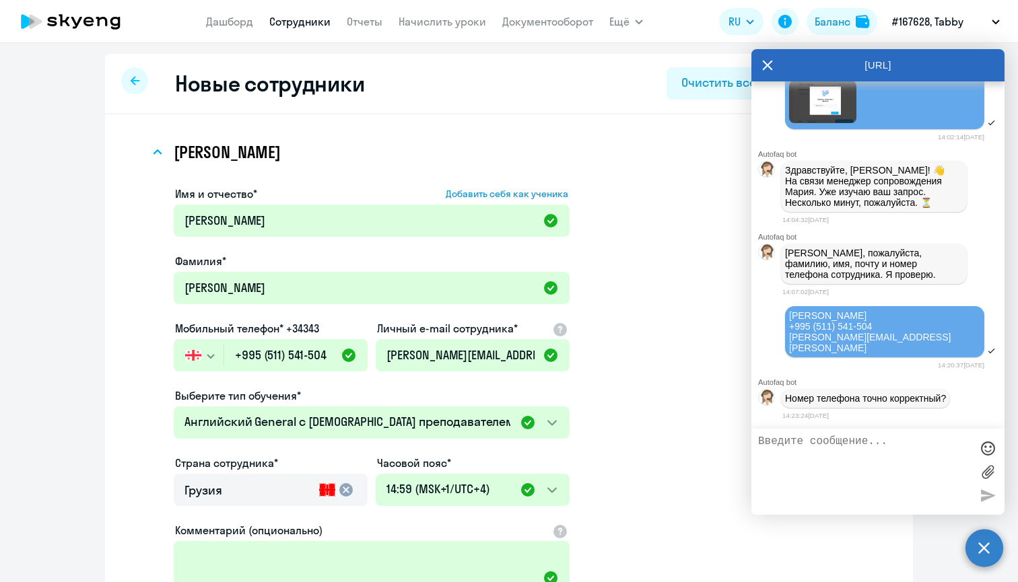
scroll to position [24410, 0]
click at [763, 449] on textarea at bounding box center [864, 472] width 213 height 73
click at [773, 455] on textarea at bounding box center [864, 472] width 213 height 73
type textarea "l"
type textarea "да"
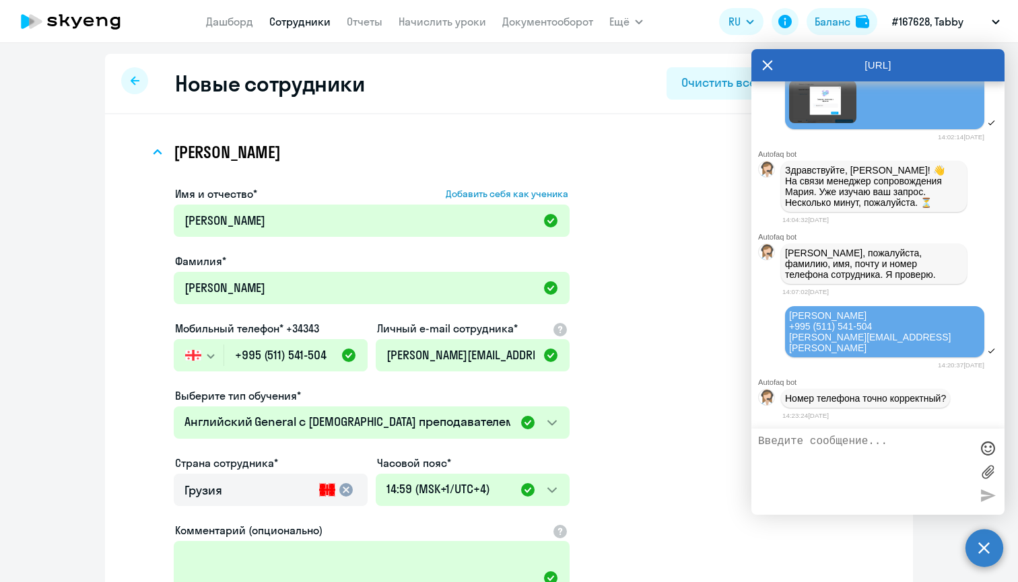
scroll to position [24451, 0]
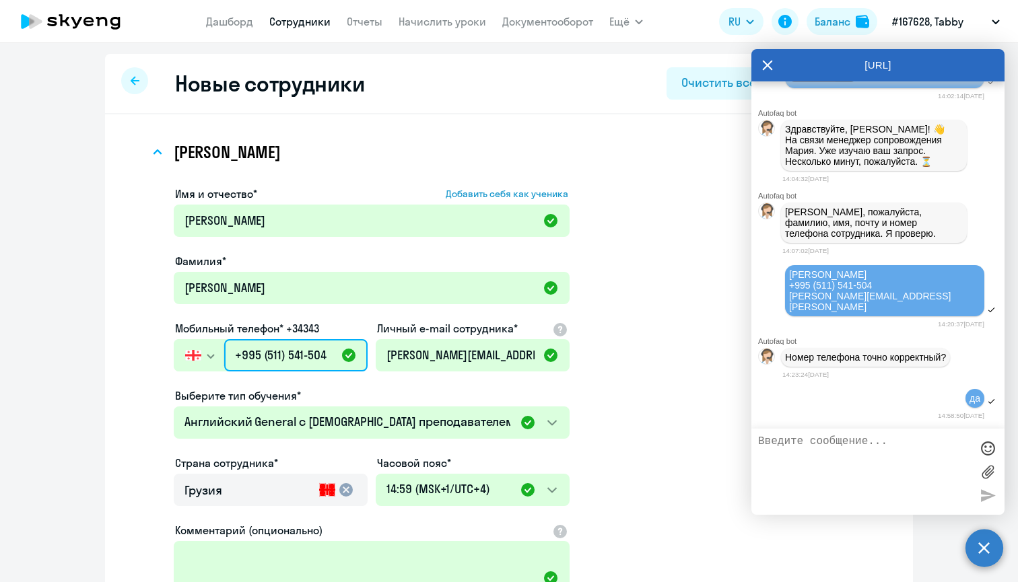
drag, startPoint x: 327, startPoint y: 356, endPoint x: 213, endPoint y: 353, distance: 114.5
click at [213, 353] on div "Россия +7 Казахстан +7 Украина +380 Беларусь (Белоруссия) +375 Австралия +61 Ав…" at bounding box center [271, 355] width 194 height 32
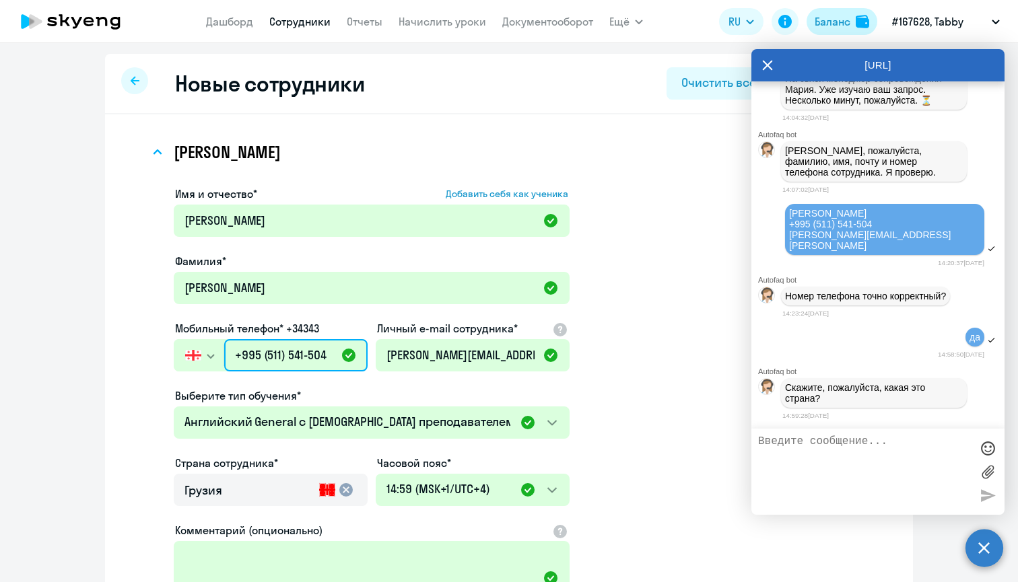
scroll to position [24513, 0]
click at [817, 461] on textarea at bounding box center [864, 472] width 213 height 73
type textarea "Грузия"
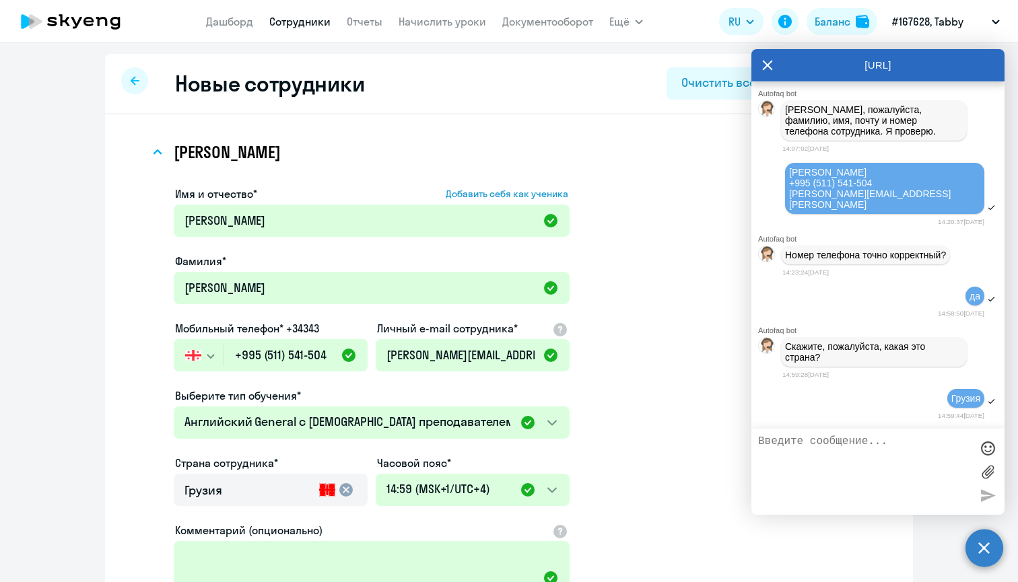
scroll to position [24554, 0]
click at [830, 448] on textarea at bounding box center [864, 472] width 213 height 73
paste textarea "+995511541504"
type textarea "+995511541504"
drag, startPoint x: 837, startPoint y: 441, endPoint x: 722, endPoint y: 406, distance: 120.3
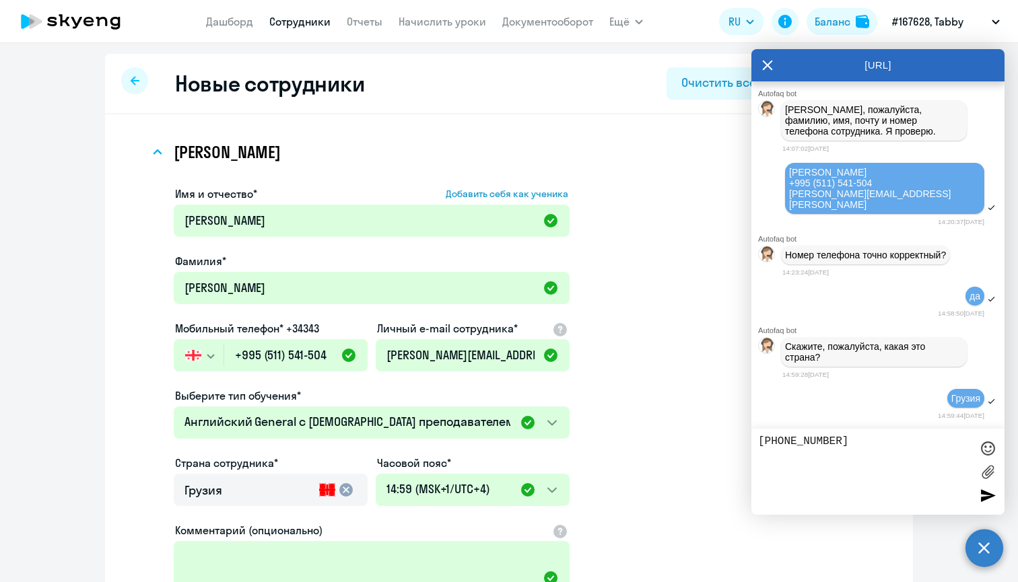
click at [722, 406] on body "Дашборд Сотрудники Отчеты Начислить уроки Документооборот Ещё Дашборд Сотрудник…" at bounding box center [509, 291] width 1018 height 582
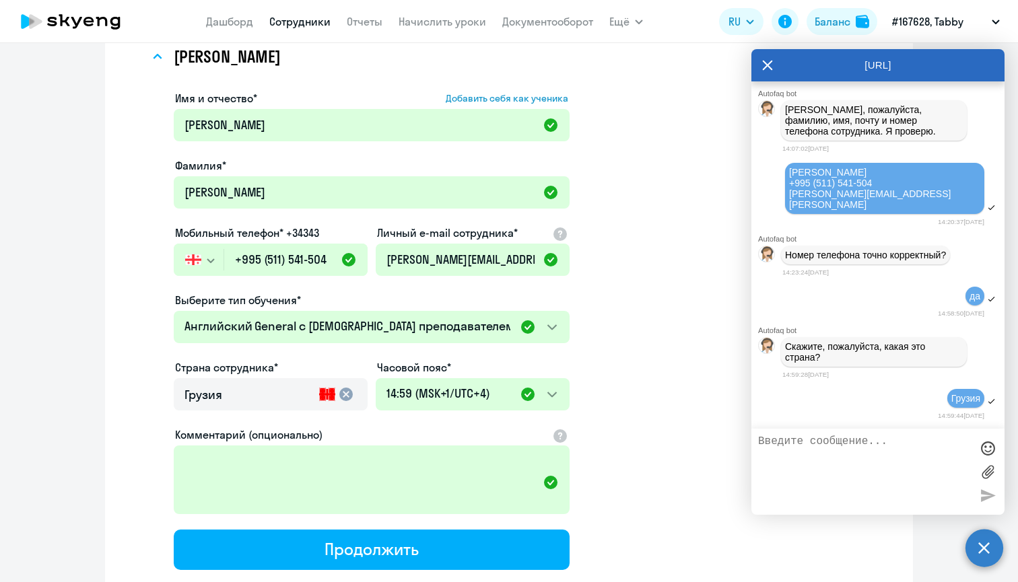
scroll to position [98, 0]
